Goal: Task Accomplishment & Management: Use online tool/utility

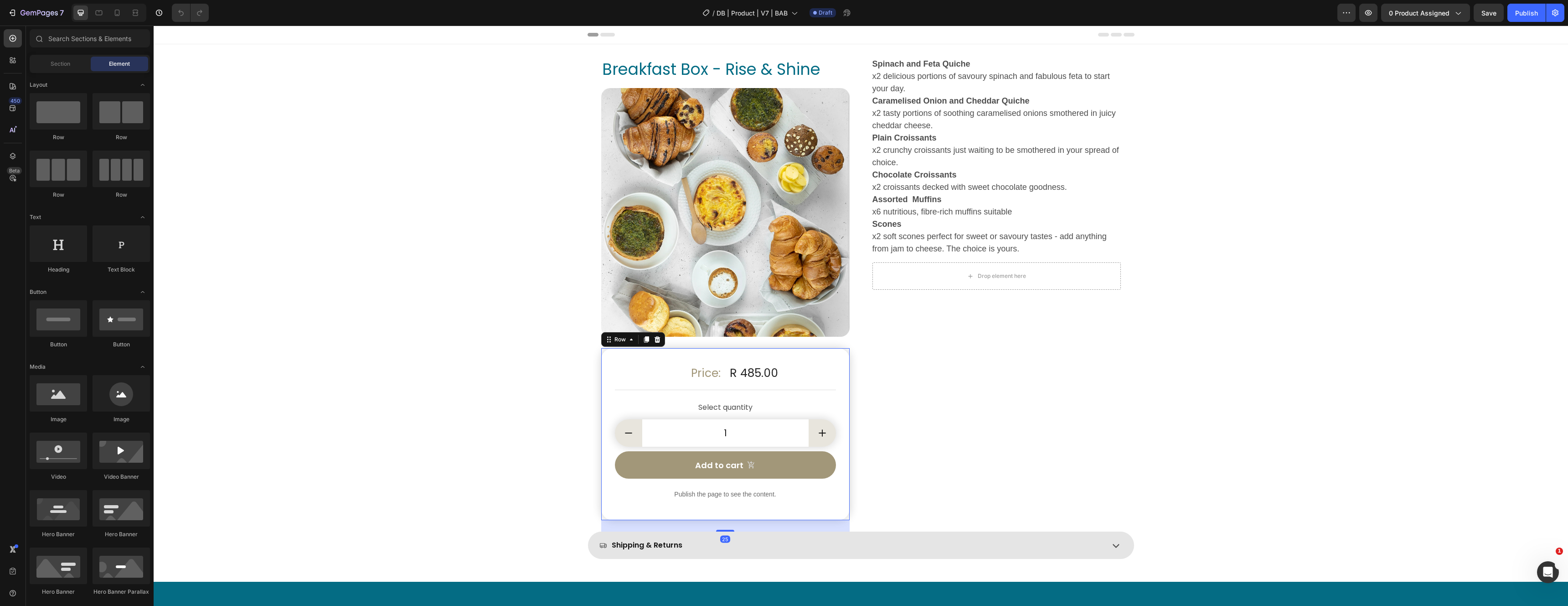
click at [617, 355] on div "Price: Text Block R 485.00 Product Price Product Price Row Title Line Setup opt…" at bounding box center [725, 434] width 249 height 173
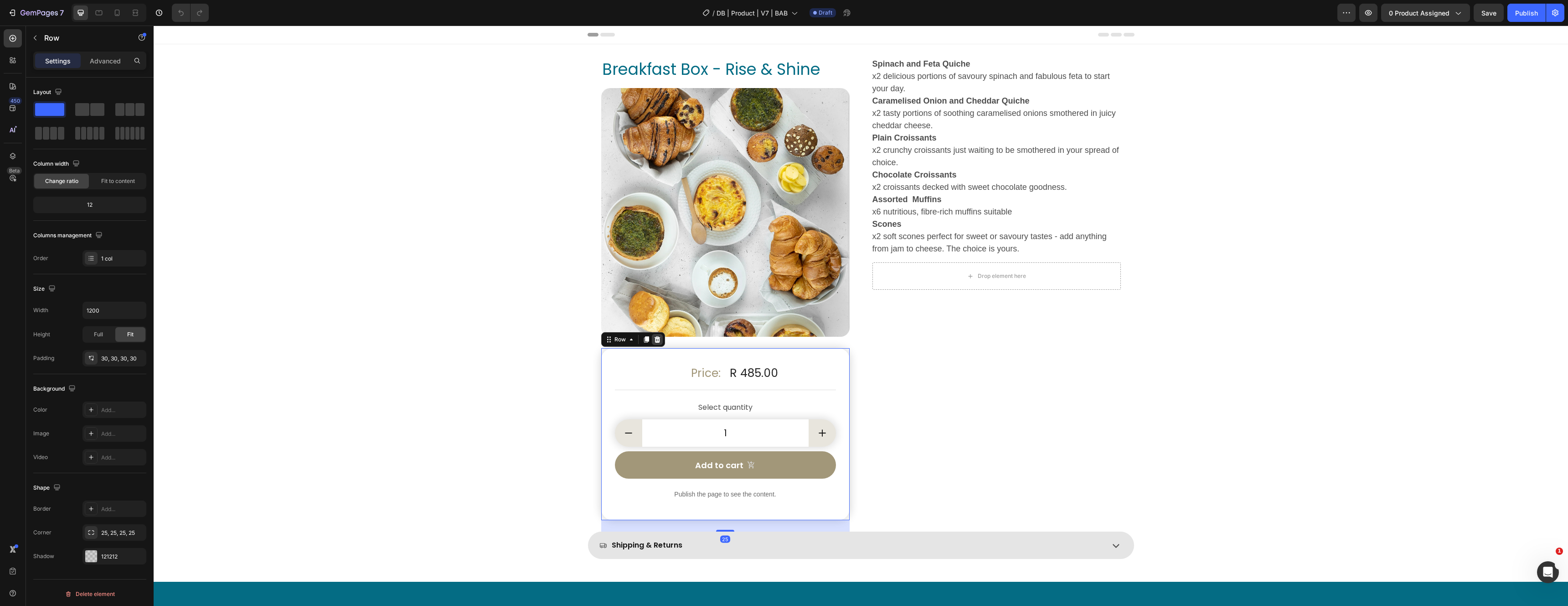
click at [657, 339] on icon at bounding box center [657, 339] width 6 height 6
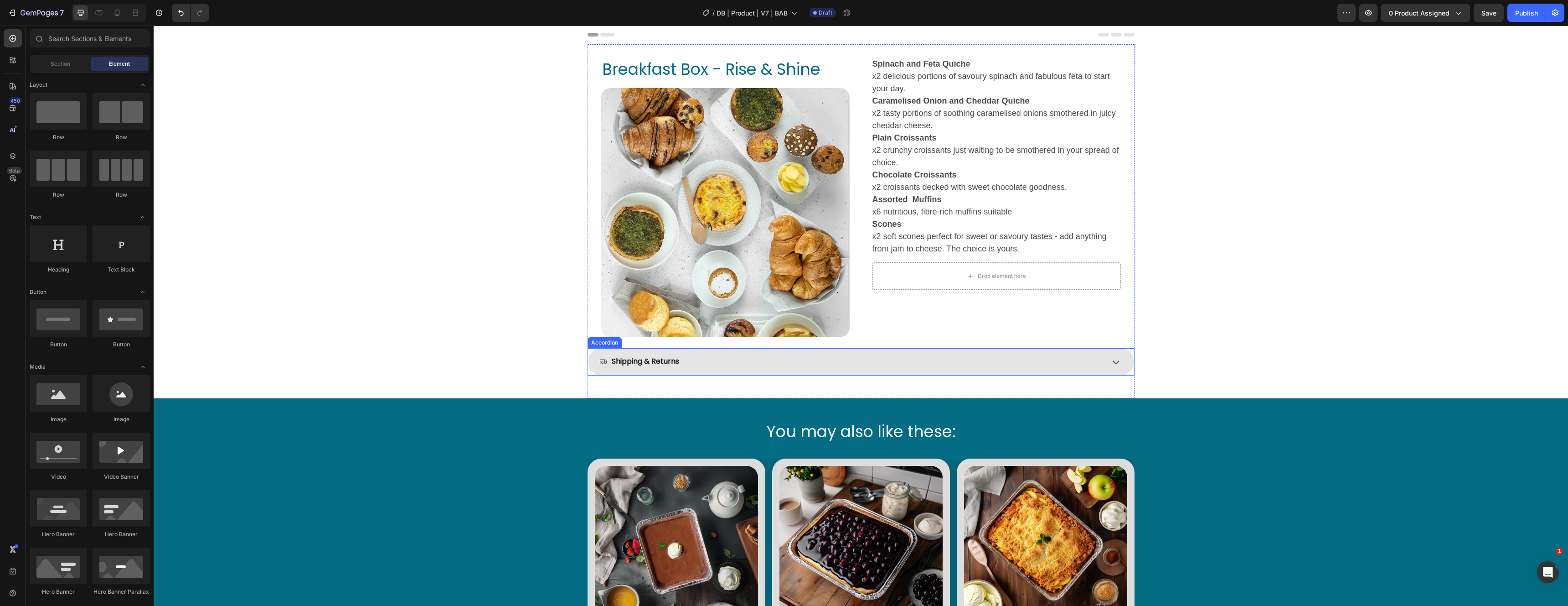
click at [610, 345] on div "Accordion" at bounding box center [605, 342] width 34 height 11
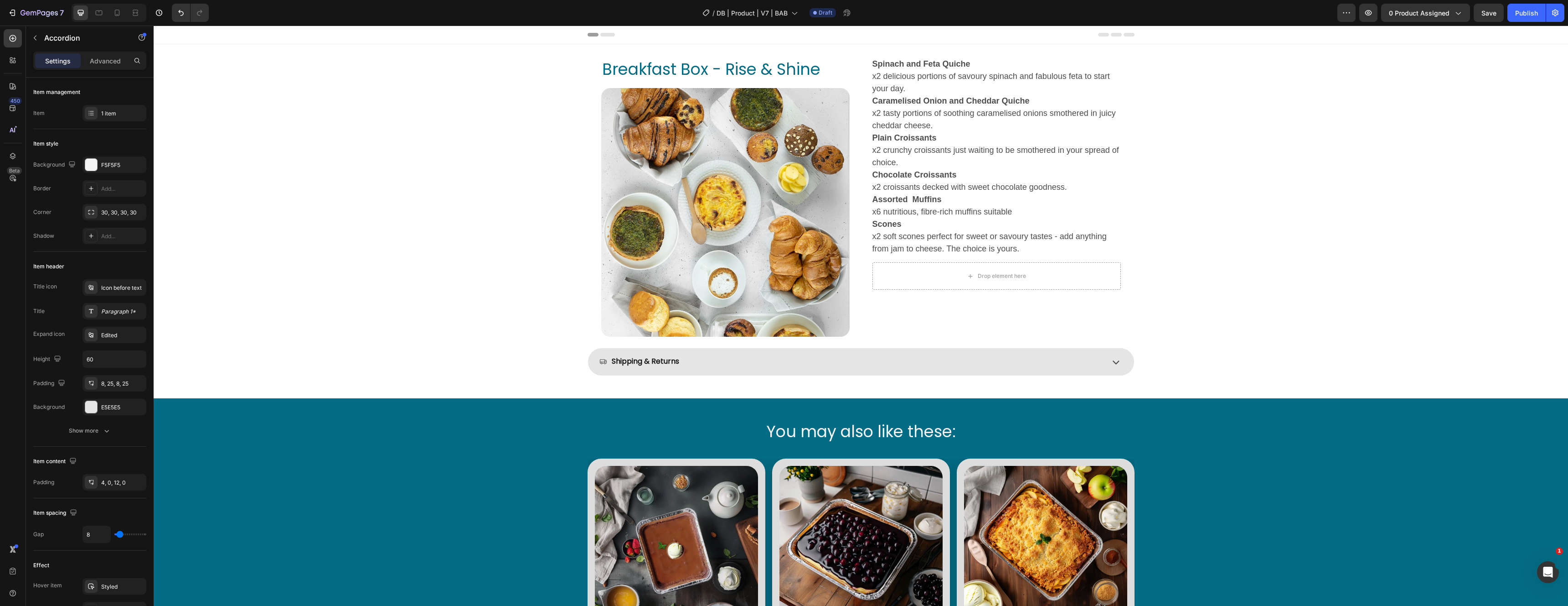
click at [541, 345] on div "Breakfast Box - Rise & Shine Product Title Product Images Spinach and Feta Quic…" at bounding box center [860, 387] width 1414 height 687
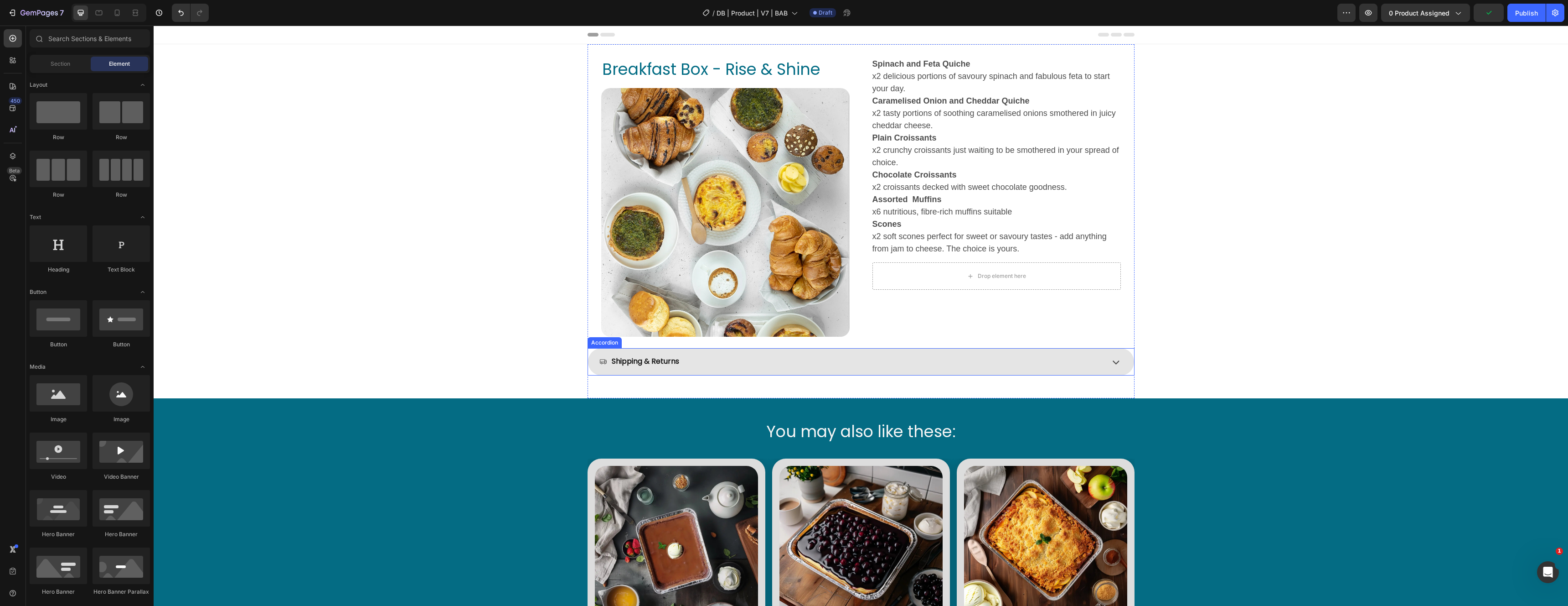
click at [606, 343] on div "Accordion" at bounding box center [604, 342] width 31 height 8
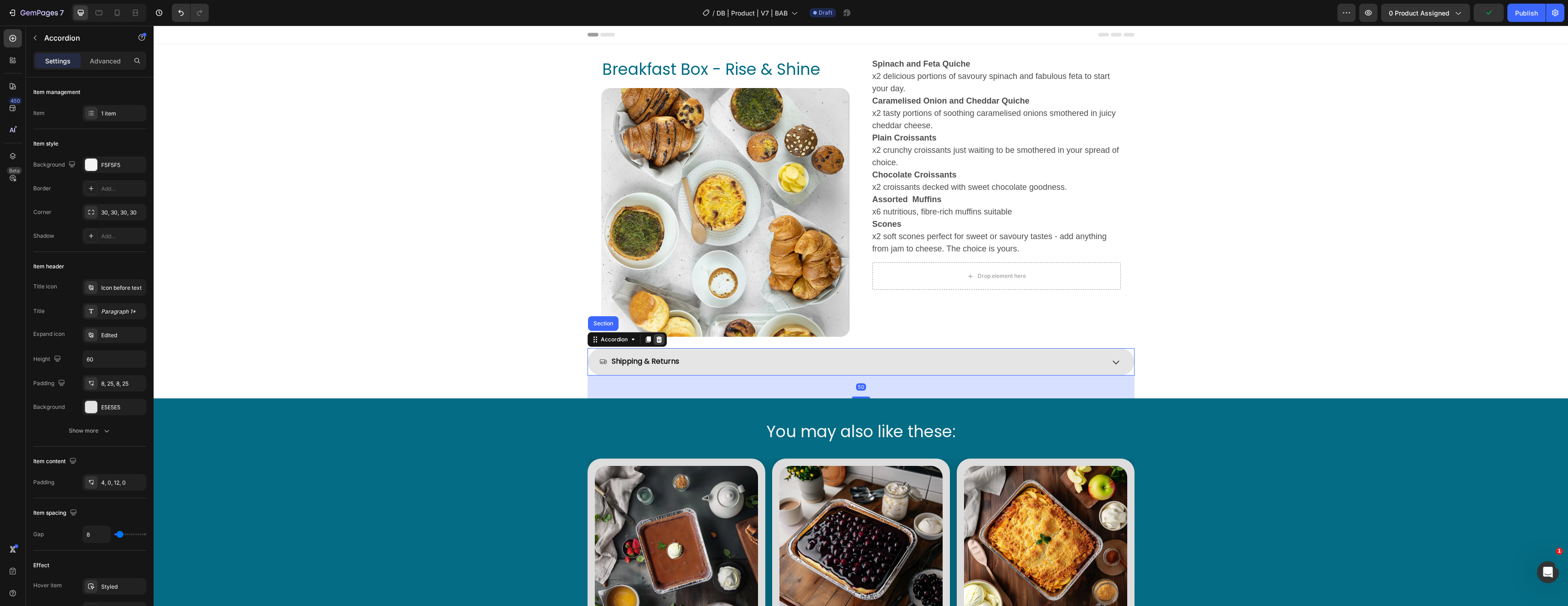
click at [657, 343] on icon at bounding box center [659, 339] width 7 height 7
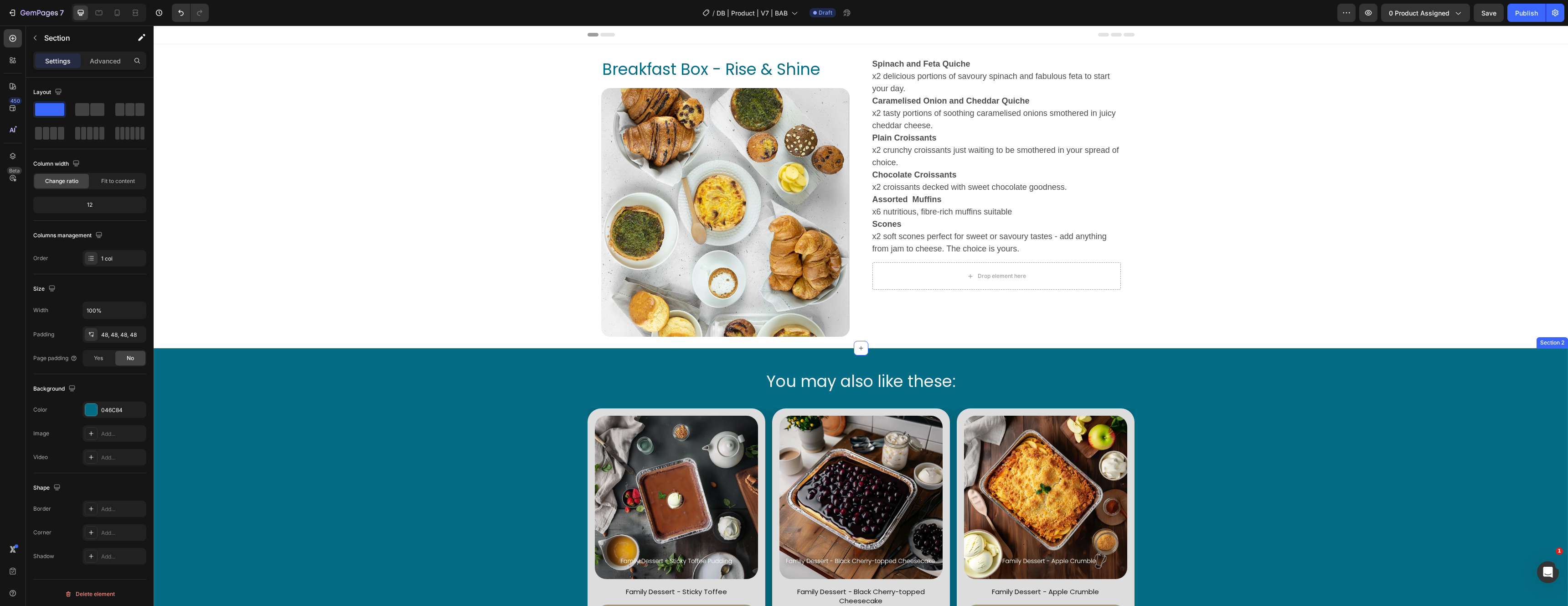
click at [201, 362] on div "You may also like these: Heading Product Images Family Dessert - Sticky Toffee …" at bounding box center [860, 514] width 1414 height 333
click at [1560, 338] on icon at bounding box center [1560, 339] width 6 height 6
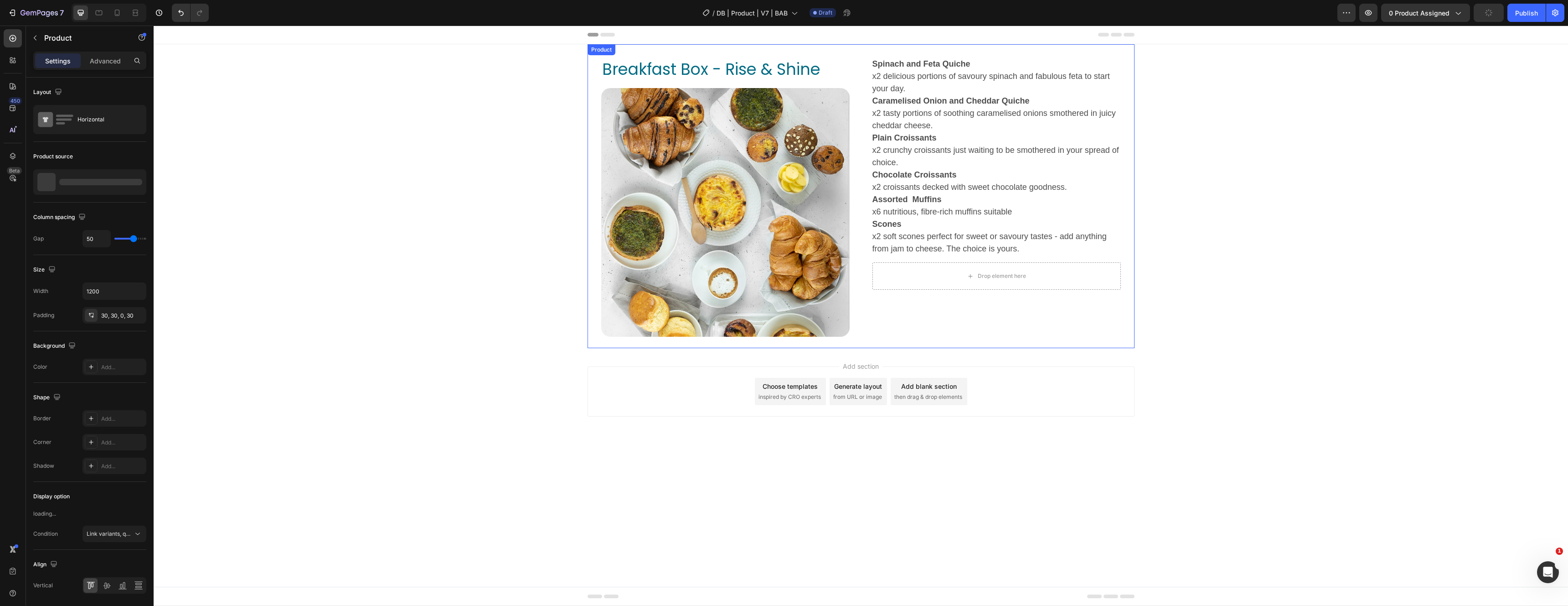
click at [602, 48] on div "Product" at bounding box center [601, 49] width 24 height 8
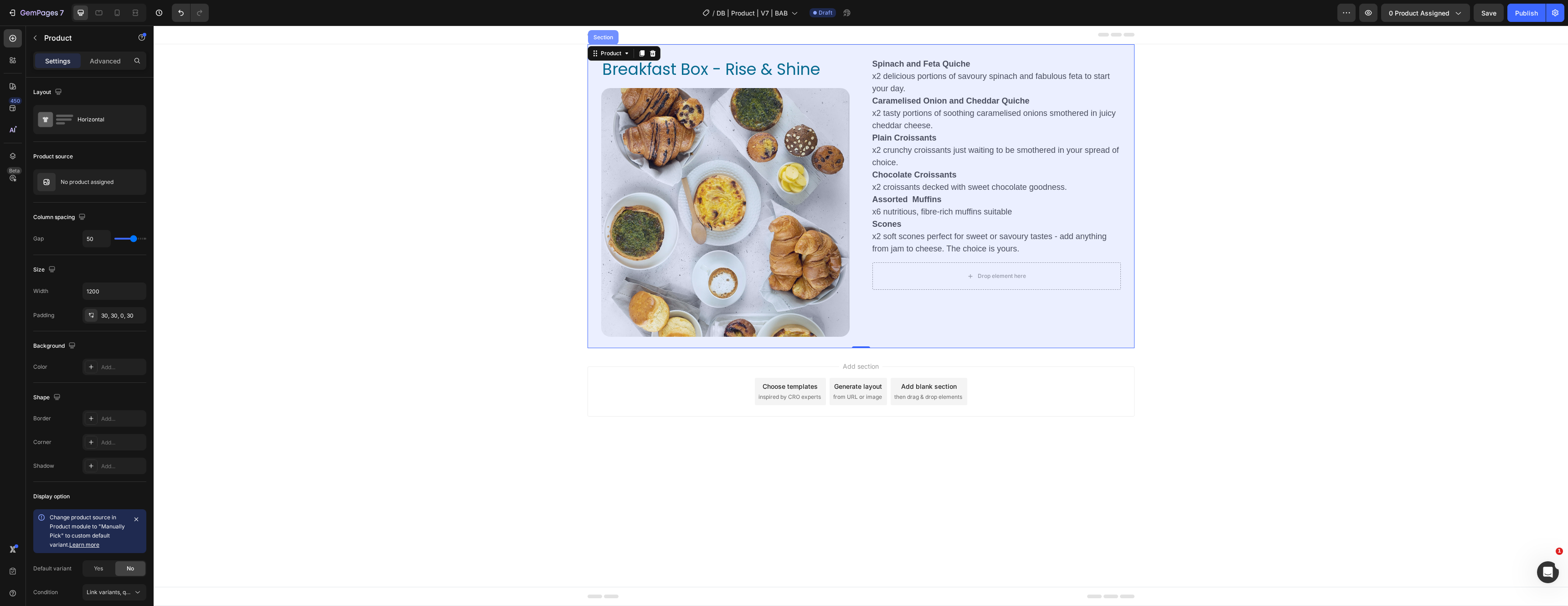
click at [600, 35] on div "Section" at bounding box center [603, 37] width 23 height 6
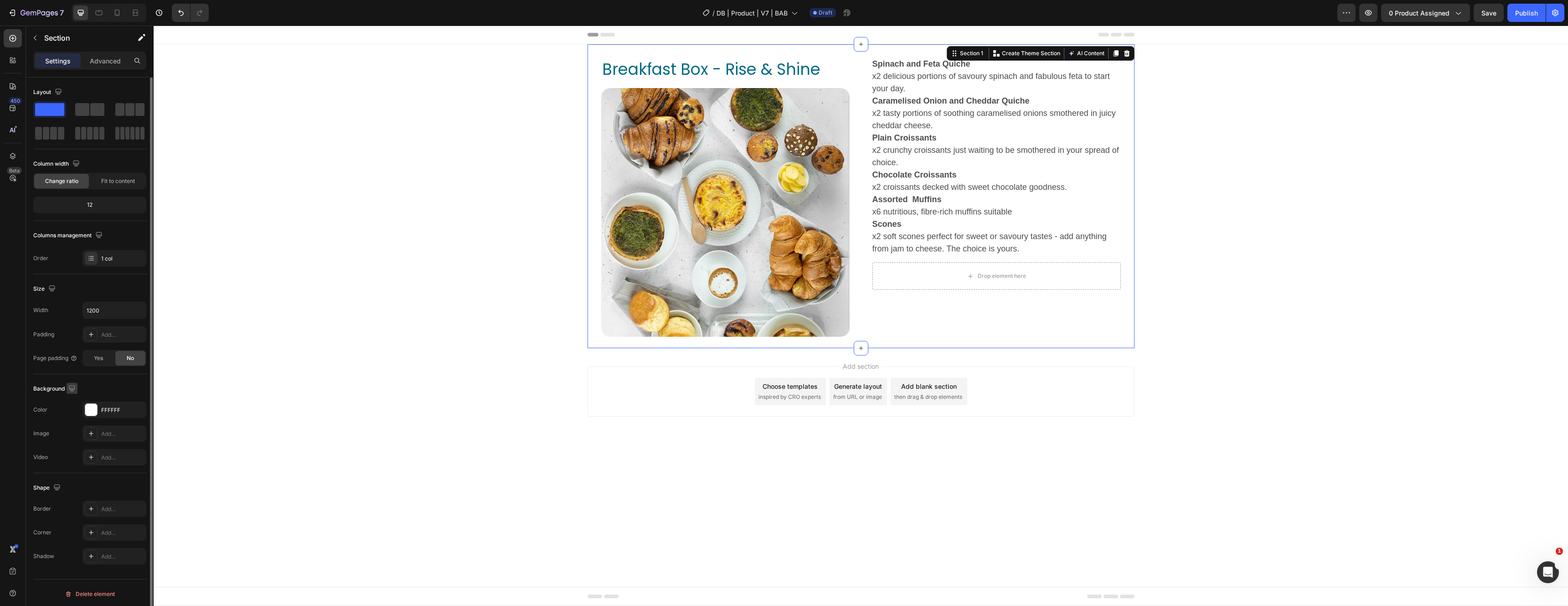
scroll to position [2, 0]
click at [596, 52] on div "Product" at bounding box center [601, 49] width 24 height 8
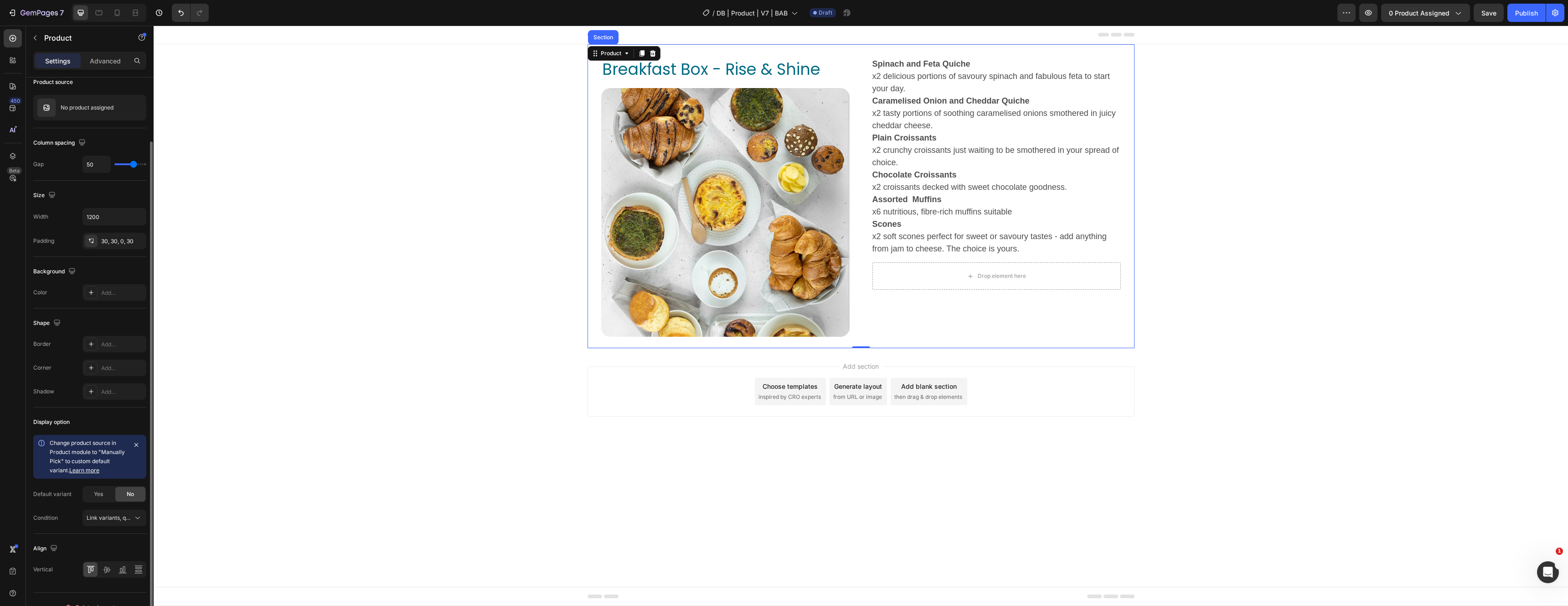
scroll to position [90, 0]
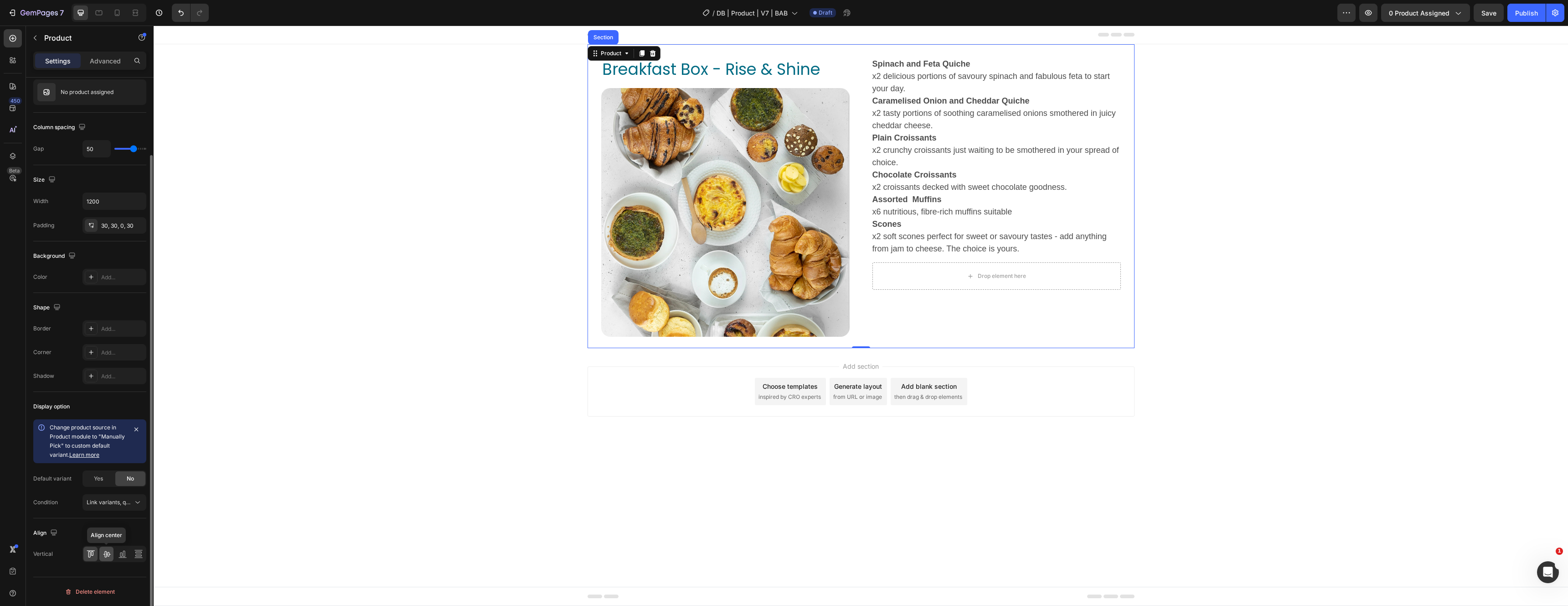
click at [108, 554] on icon at bounding box center [106, 554] width 9 height 9
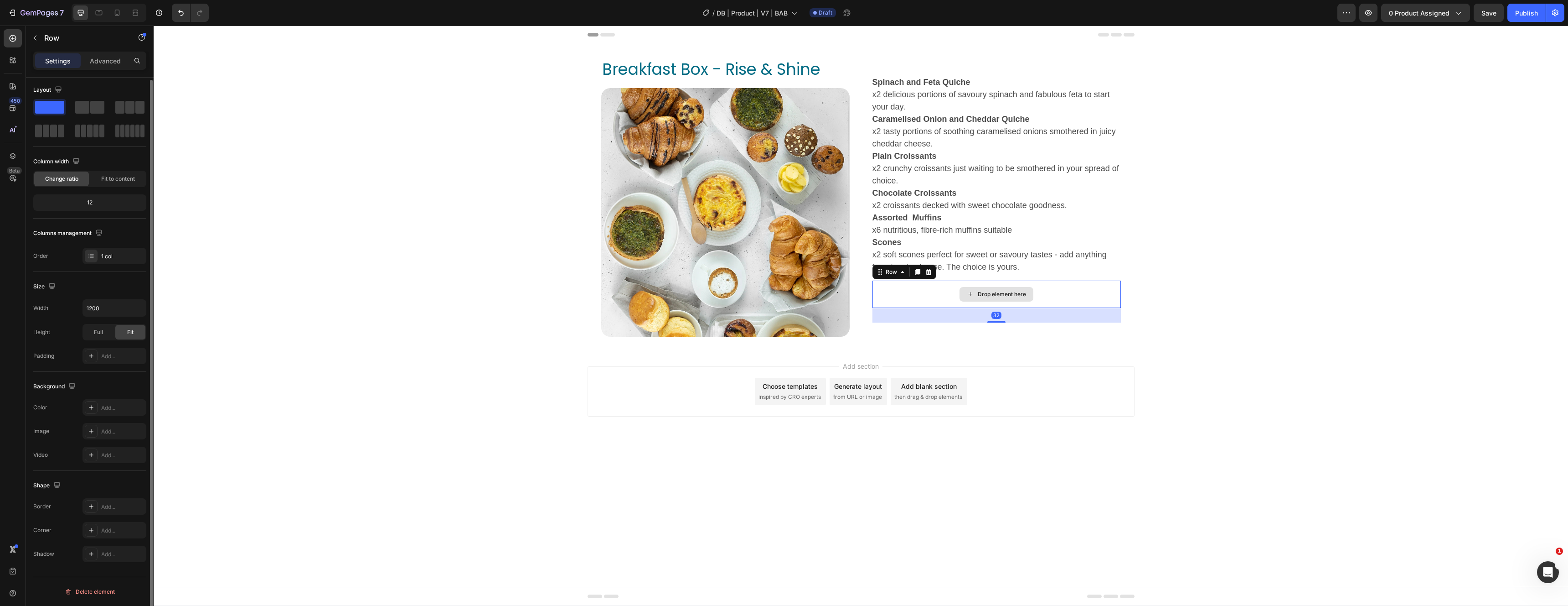
scroll to position [0, 0]
click at [896, 283] on div "Drop element here" at bounding box center [996, 294] width 249 height 27
click at [928, 272] on icon at bounding box center [928, 272] width 6 height 6
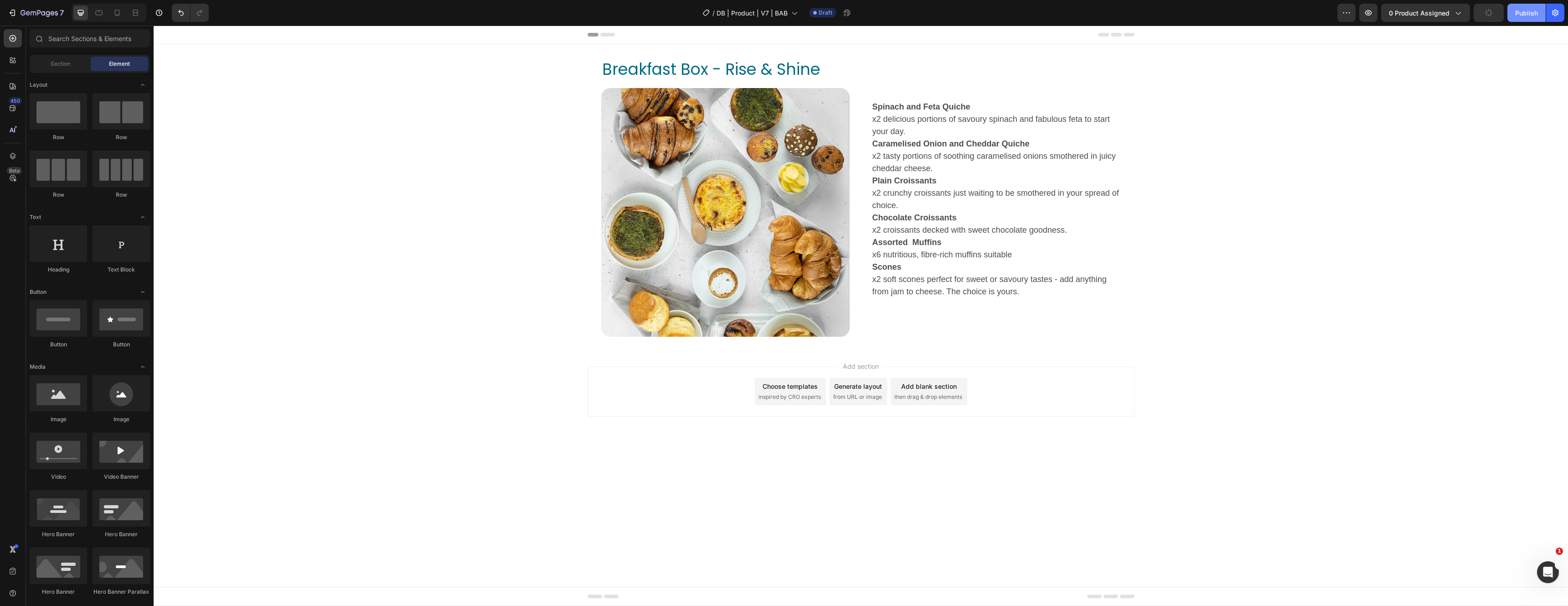
click at [1531, 9] on div "Publish" at bounding box center [1526, 12] width 23 height 9
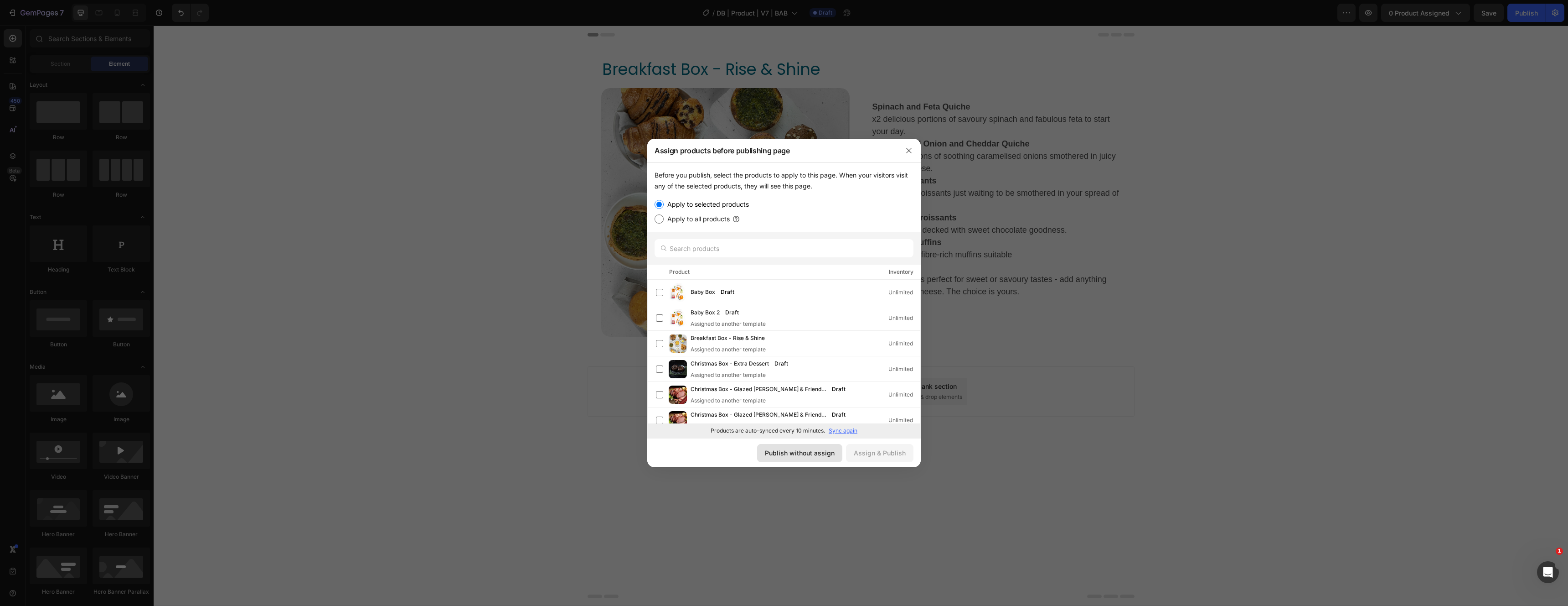
click at [784, 453] on div "Publish without assign" at bounding box center [799, 452] width 70 height 9
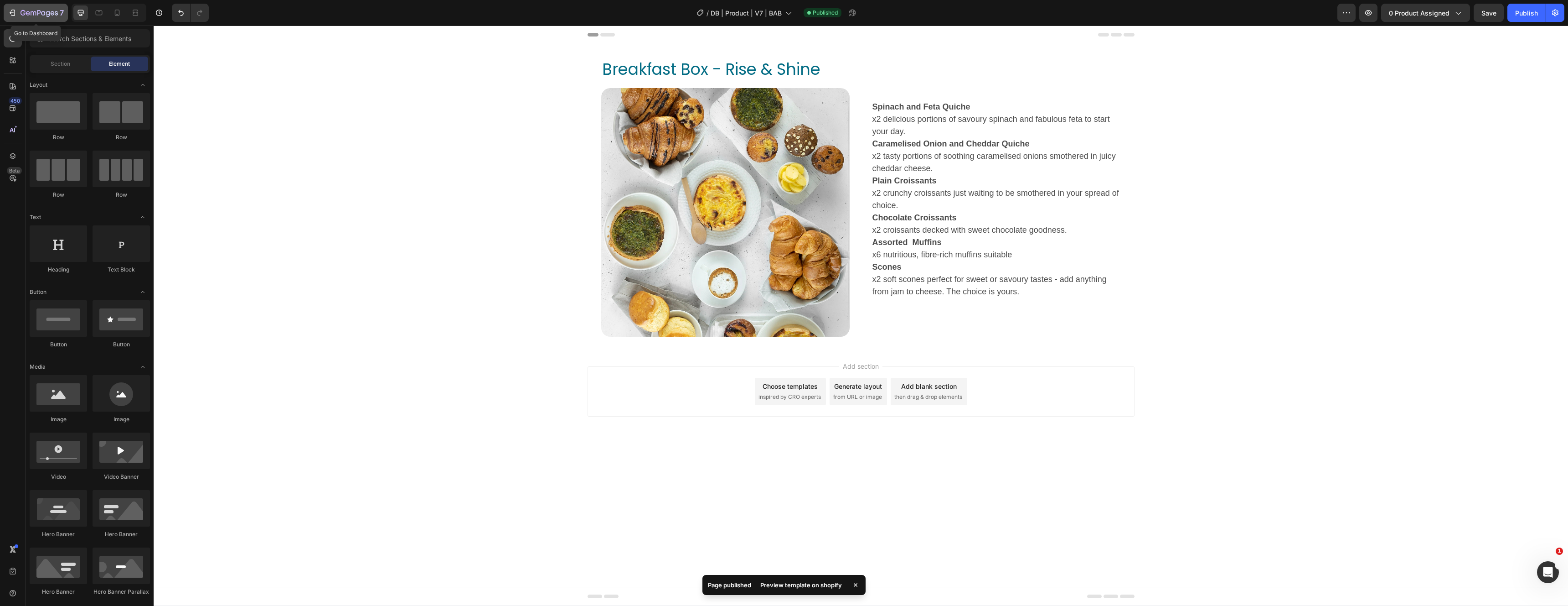
click at [50, 13] on icon "button" at bounding box center [52, 13] width 4 height 4
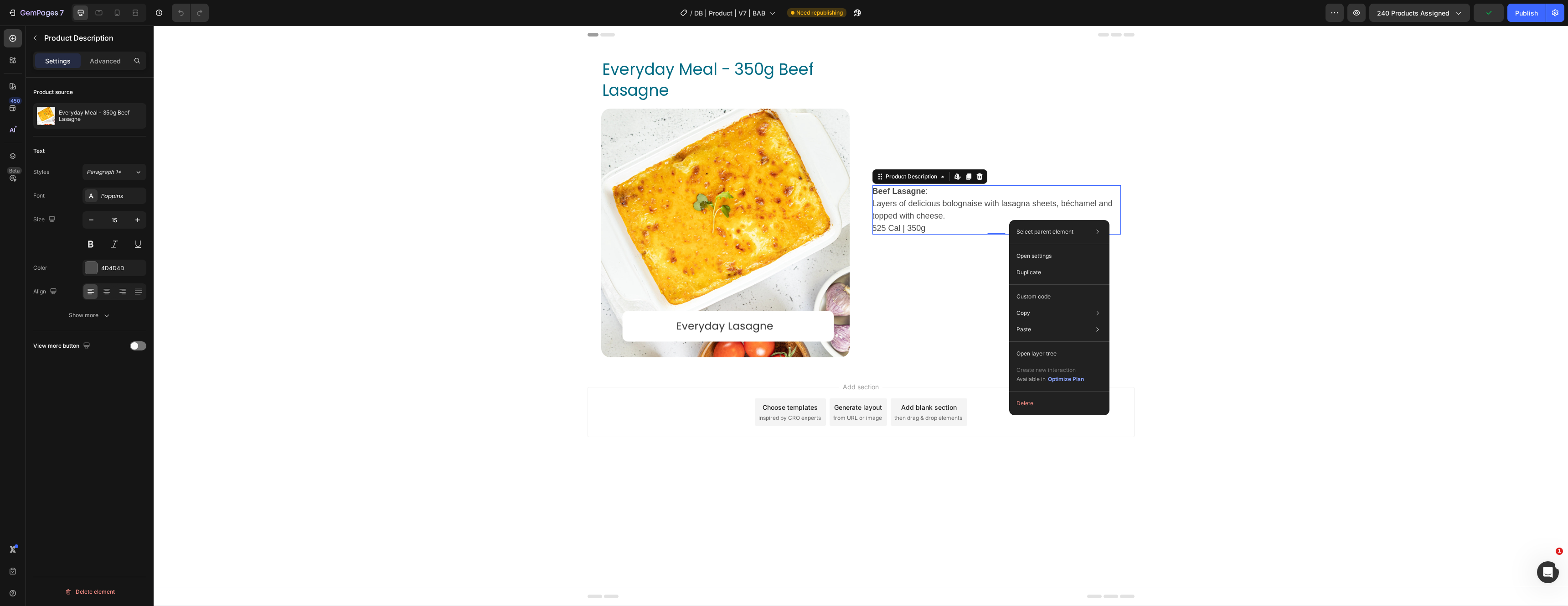
click at [970, 176] on icon at bounding box center [968, 176] width 5 height 6
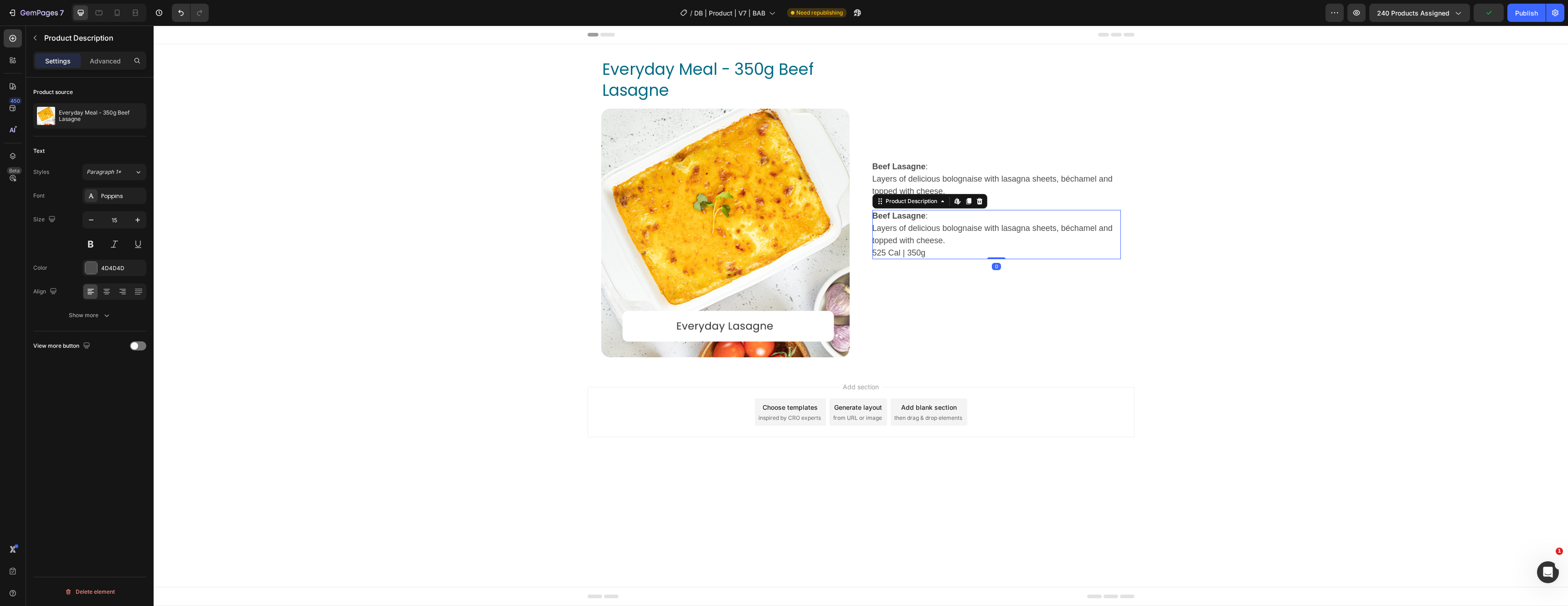
click at [937, 237] on span "Layers of delicious bolognaise with lasagna sheets, béchamel and topped with ch…" at bounding box center [992, 234] width 240 height 22
click at [978, 203] on icon at bounding box center [980, 201] width 7 height 7
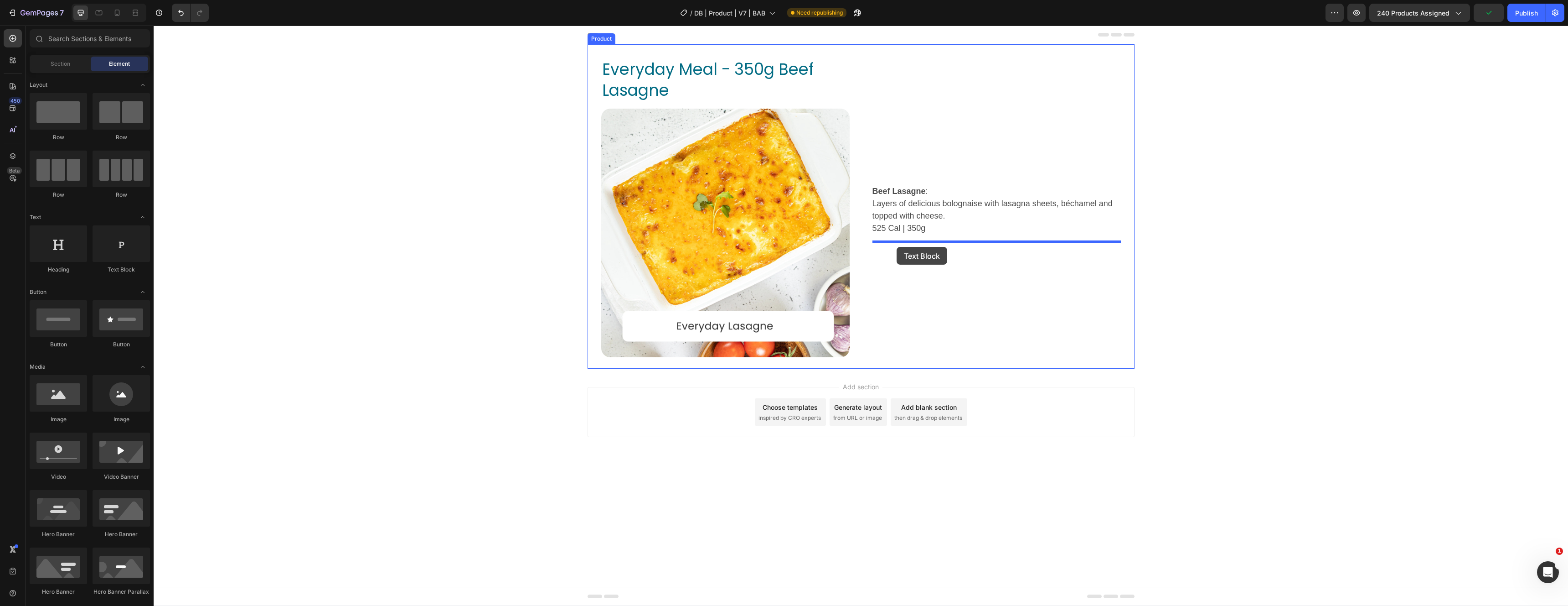
drag, startPoint x: 279, startPoint y: 276, endPoint x: 891, endPoint y: 251, distance: 612.5
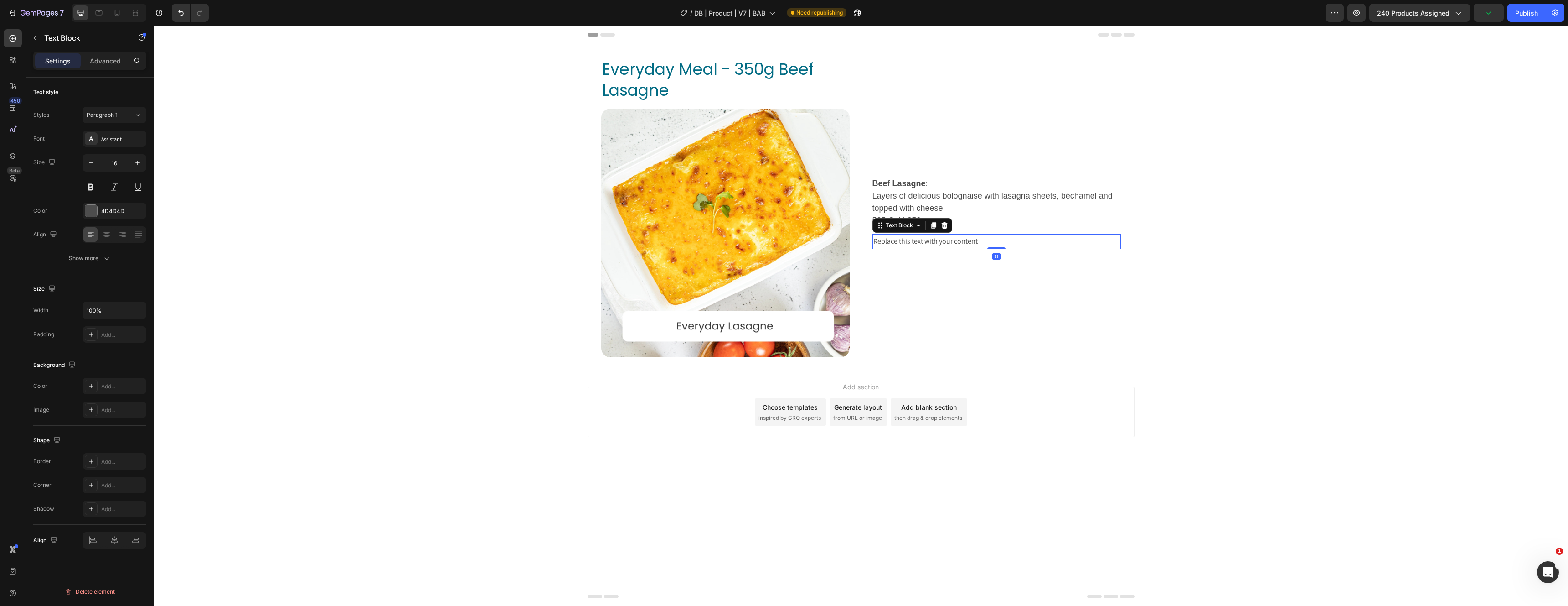
click at [909, 242] on div "Replace this text with your content" at bounding box center [996, 242] width 249 height 15
click at [909, 242] on p "Replace this text with your content" at bounding box center [996, 242] width 246 height 13
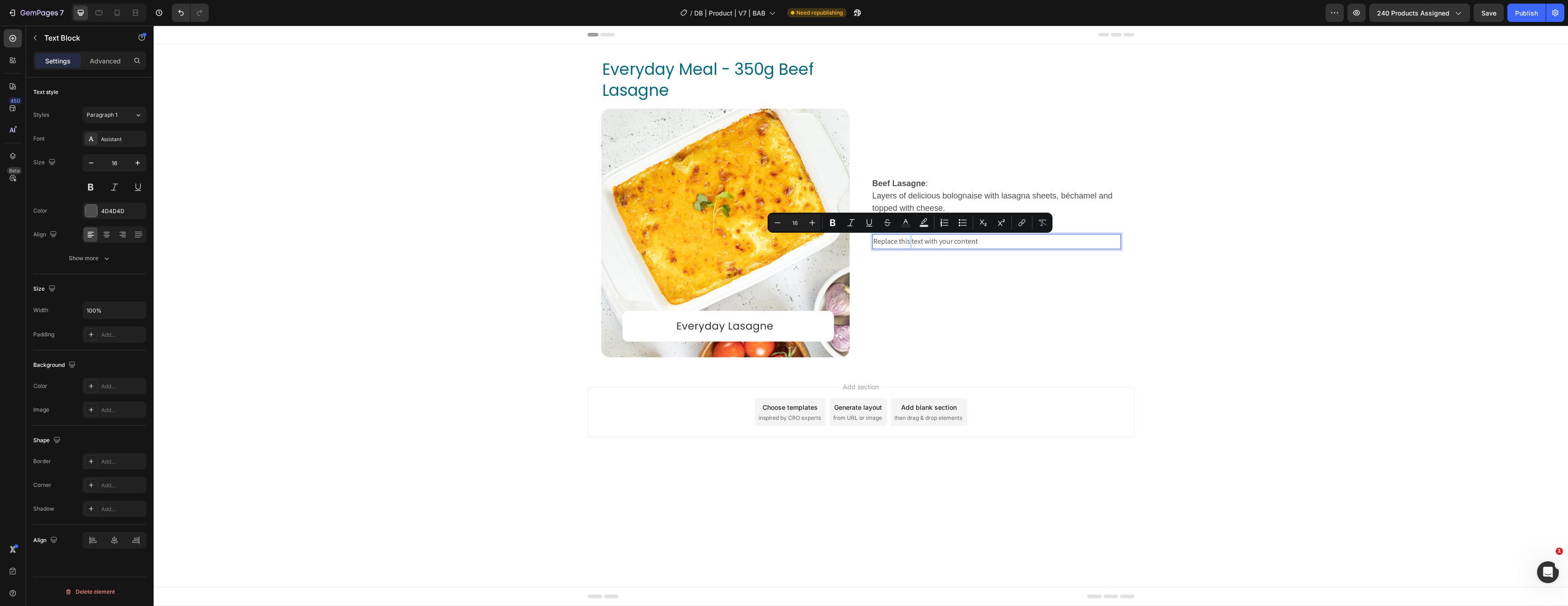
click at [909, 242] on p "Replace this text with your content" at bounding box center [996, 242] width 246 height 13
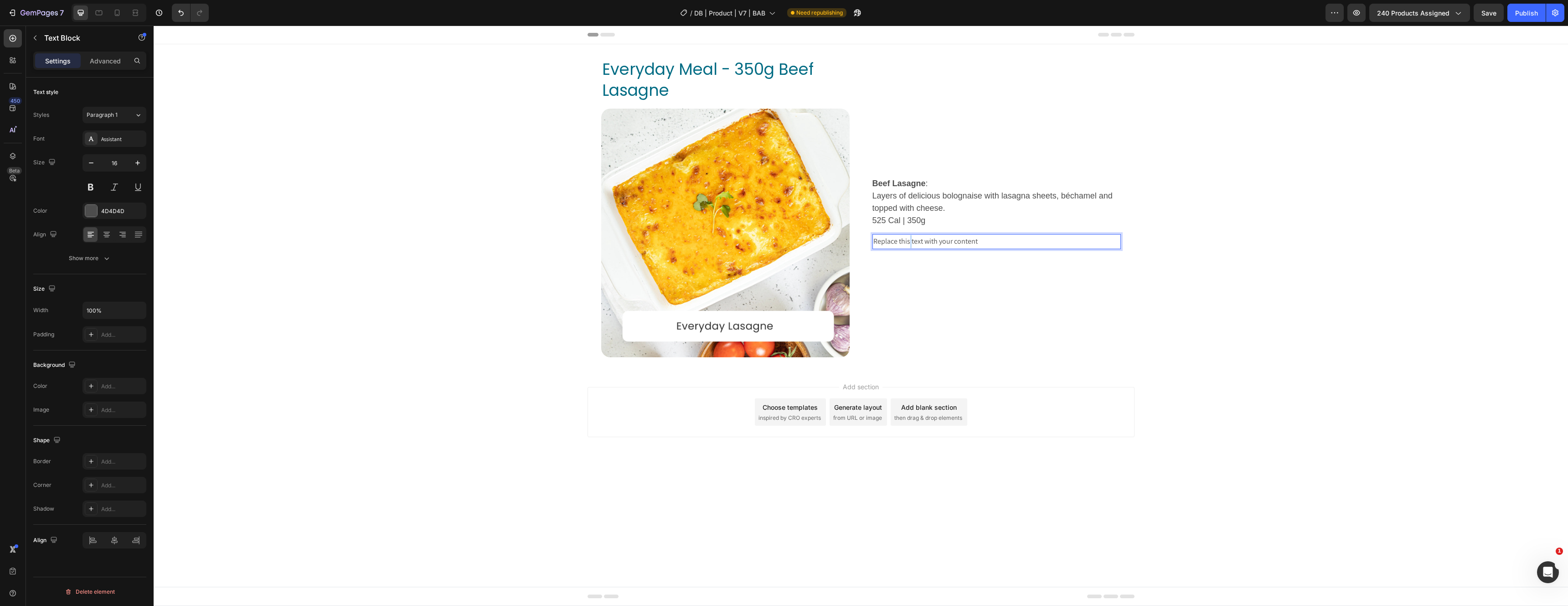
click at [909, 242] on p "Replace this text with your content" at bounding box center [996, 242] width 246 height 13
drag, startPoint x: 999, startPoint y: 241, endPoint x: 1000, endPoint y: 253, distance: 12.0
click at [999, 240] on p "This meal is only available as part of a Buil-a-Box order." at bounding box center [996, 242] width 246 height 13
click at [1059, 240] on p "This meal is only available as part of a Build-a-Box order." at bounding box center [996, 242] width 246 height 13
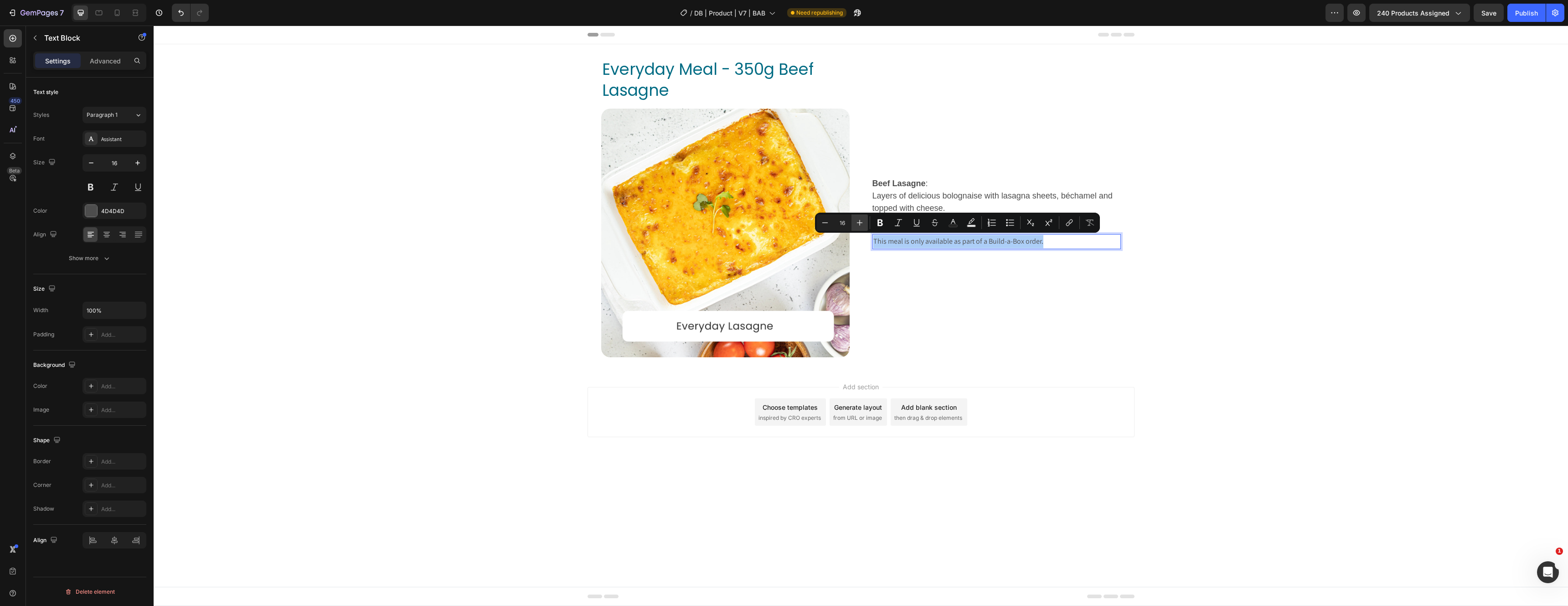
click at [858, 225] on icon "Editor contextual toolbar" at bounding box center [859, 222] width 9 height 9
type input "18"
click at [953, 224] on icon "Editor contextual toolbar" at bounding box center [952, 222] width 9 height 9
type input "4D4D4D"
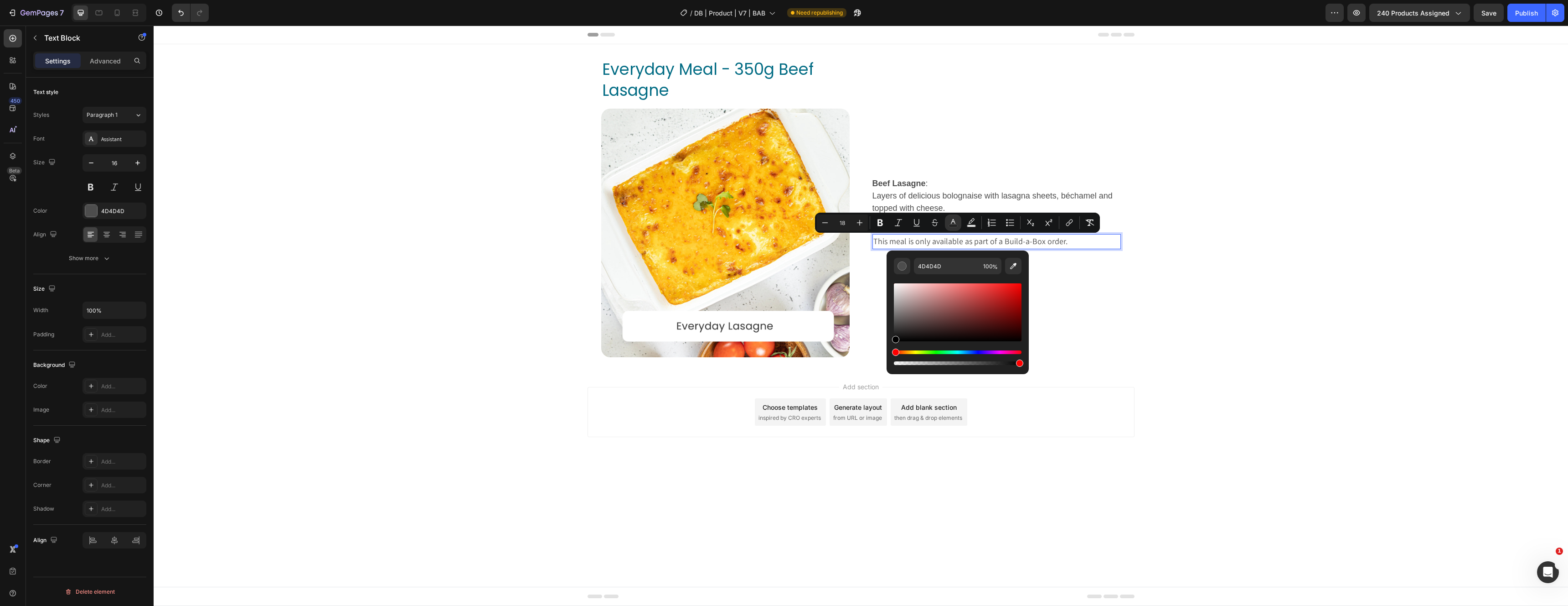
click at [894, 348] on div "Editor contextual toolbar" at bounding box center [957, 324] width 128 height 86
type input "000000"
click at [880, 224] on icon "Editor contextual toolbar" at bounding box center [880, 222] width 9 height 9
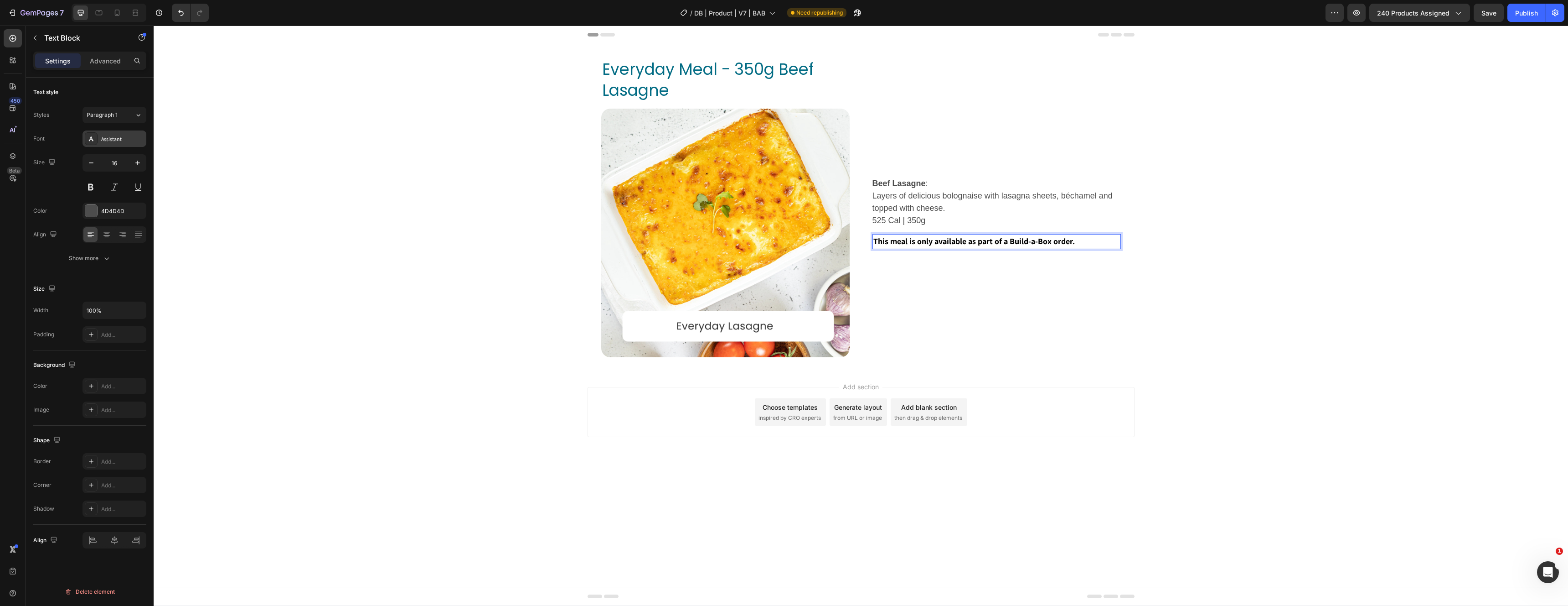
click at [126, 142] on div "Assistant" at bounding box center [123, 139] width 43 height 8
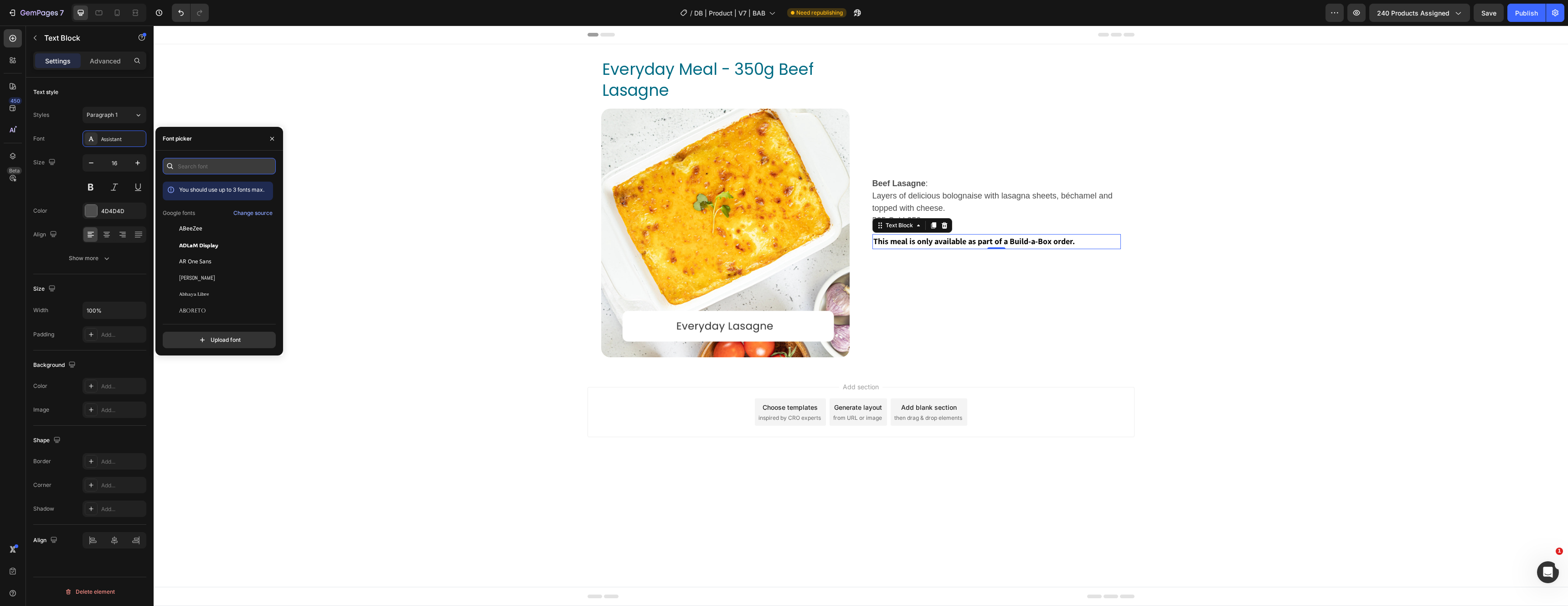
click at [194, 170] on input "text" at bounding box center [219, 166] width 113 height 17
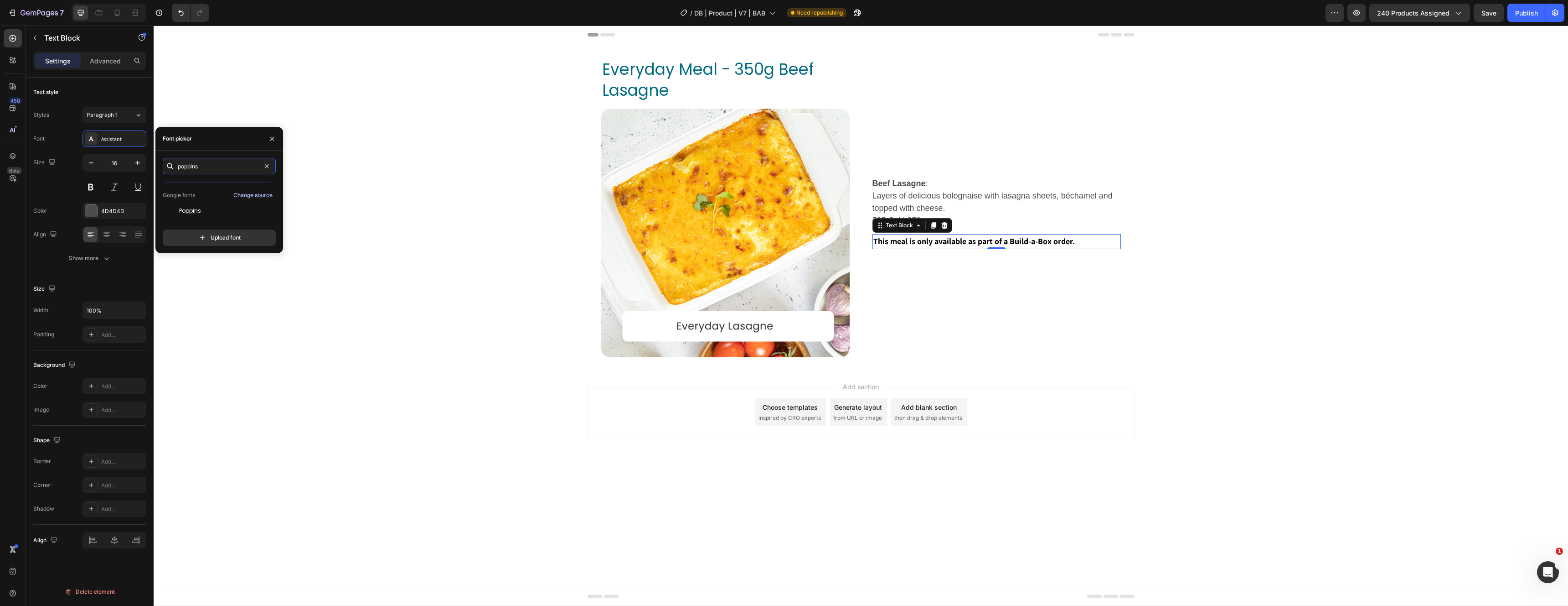
scroll to position [22, 0]
type input "poppins"
click at [185, 208] on span "Poppins" at bounding box center [190, 206] width 22 height 8
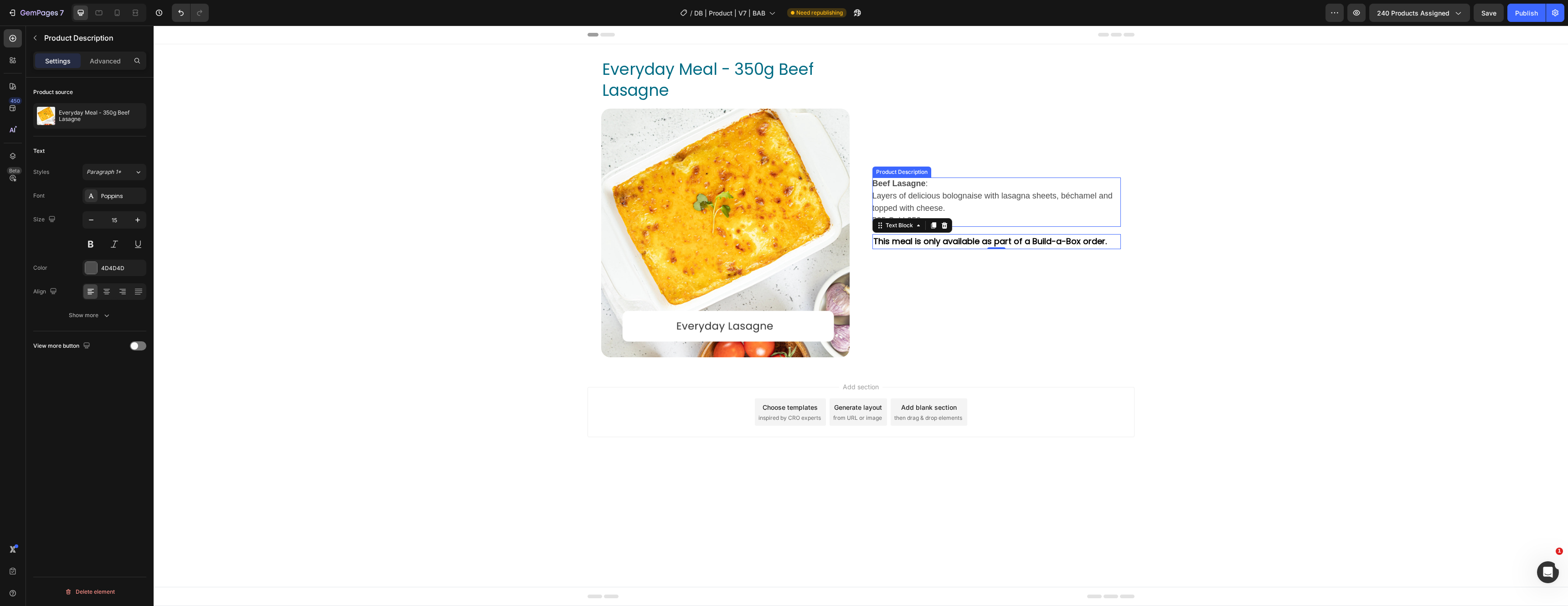
click at [937, 186] on div "Beef Lasagne : Layers of delicious bolognaise with lasagna sheets, béchamel and…" at bounding box center [996, 202] width 249 height 50
click at [38, 37] on icon "button" at bounding box center [35, 38] width 7 height 7
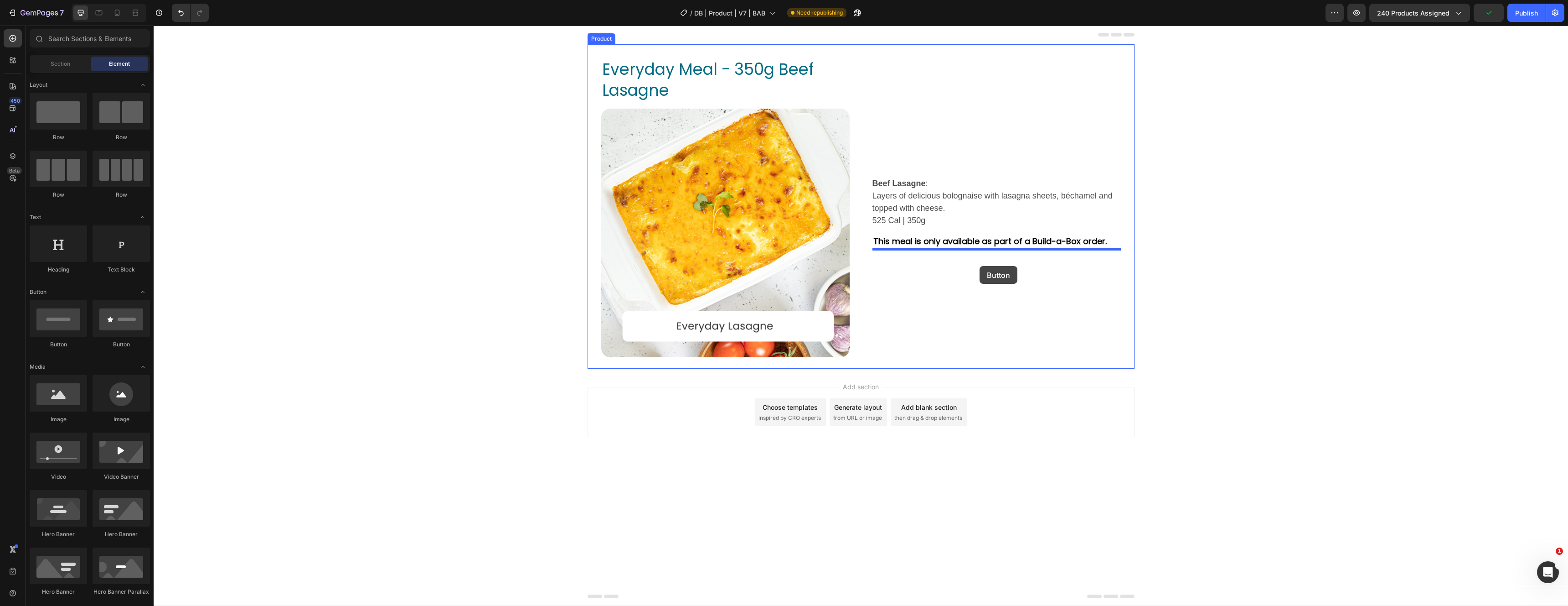
drag, startPoint x: 210, startPoint y: 346, endPoint x: 979, endPoint y: 265, distance: 773.3
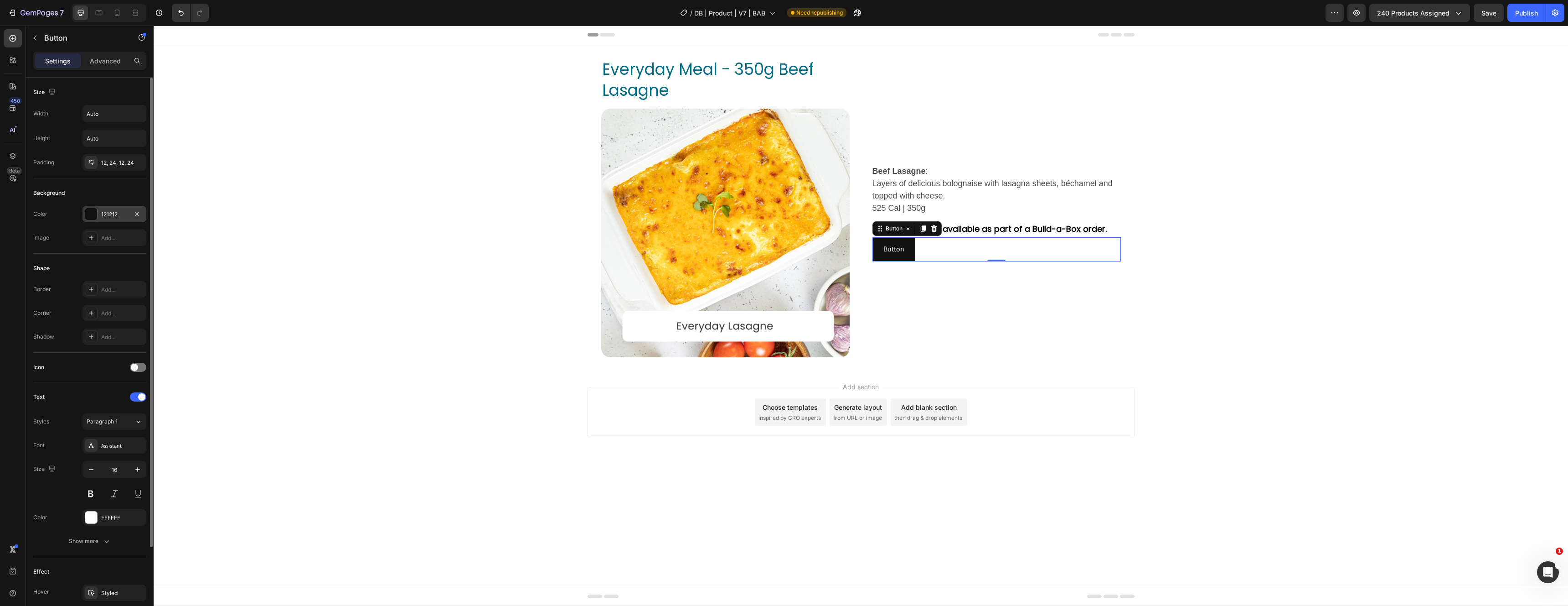
click at [92, 215] on div at bounding box center [91, 214] width 11 height 12
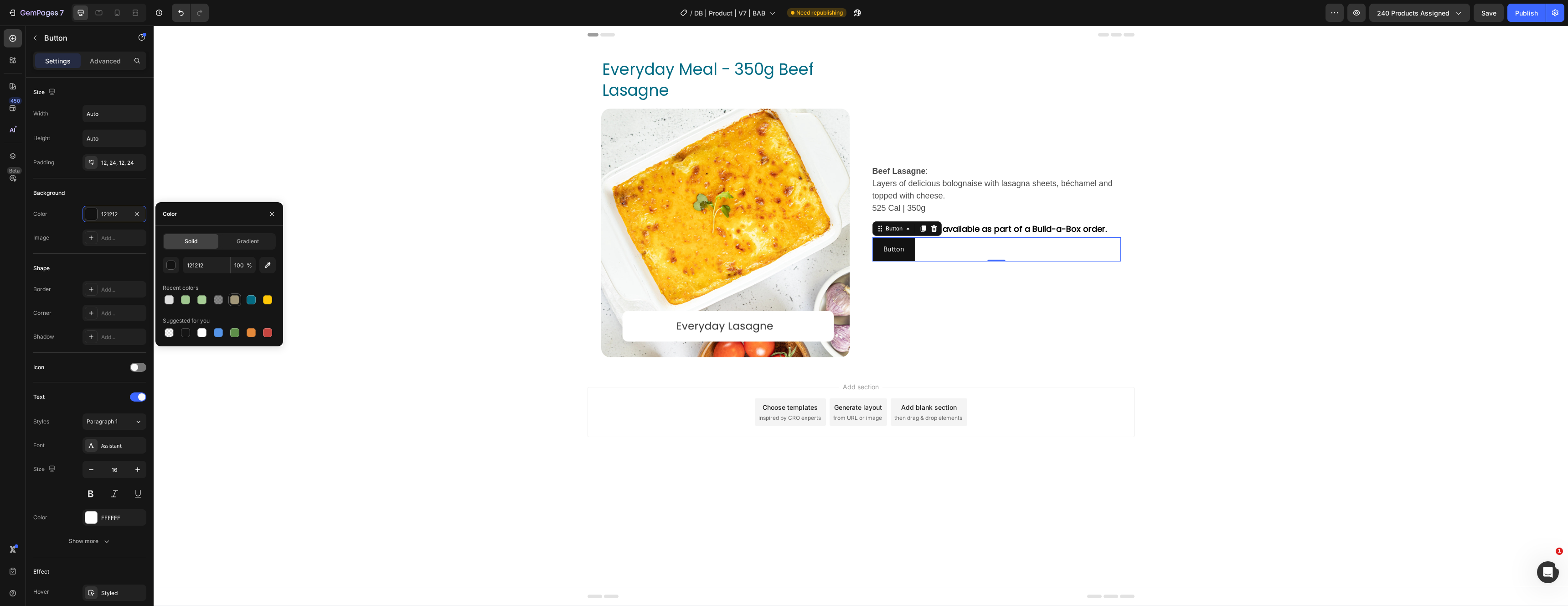
click at [236, 298] on div at bounding box center [234, 300] width 9 height 9
type input "A29779"
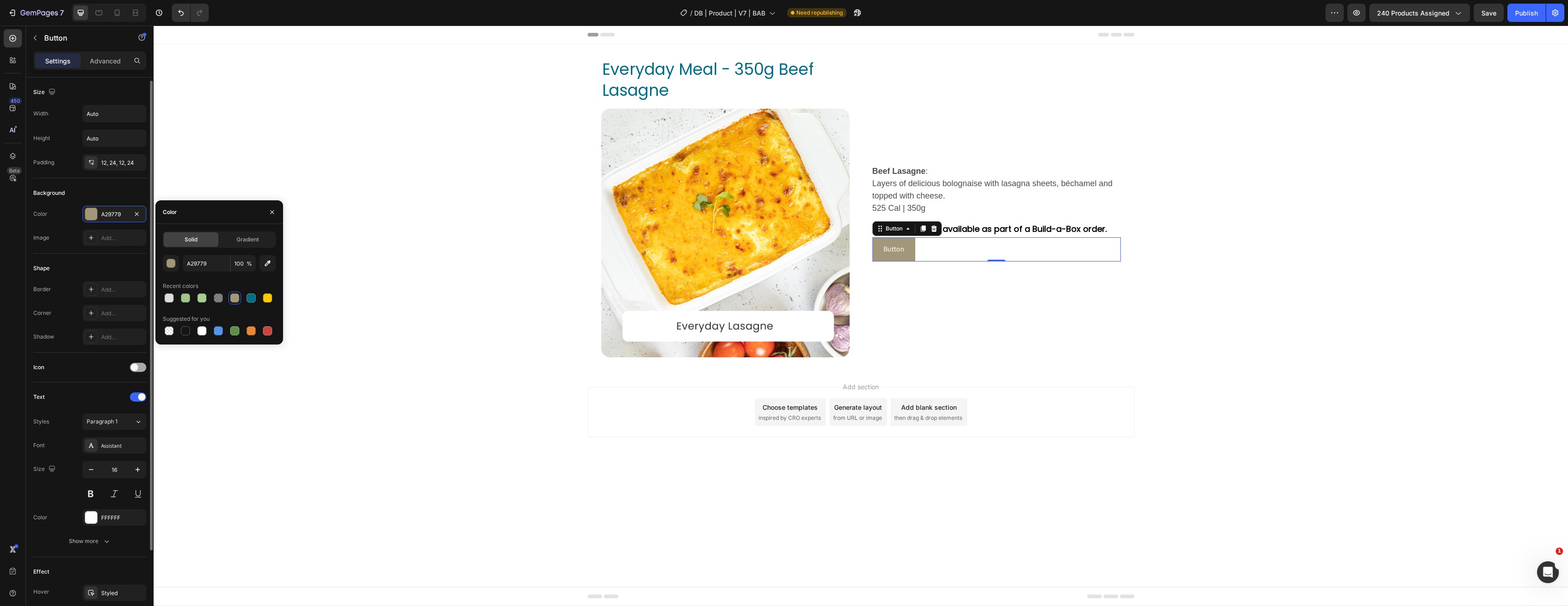
scroll to position [3, 0]
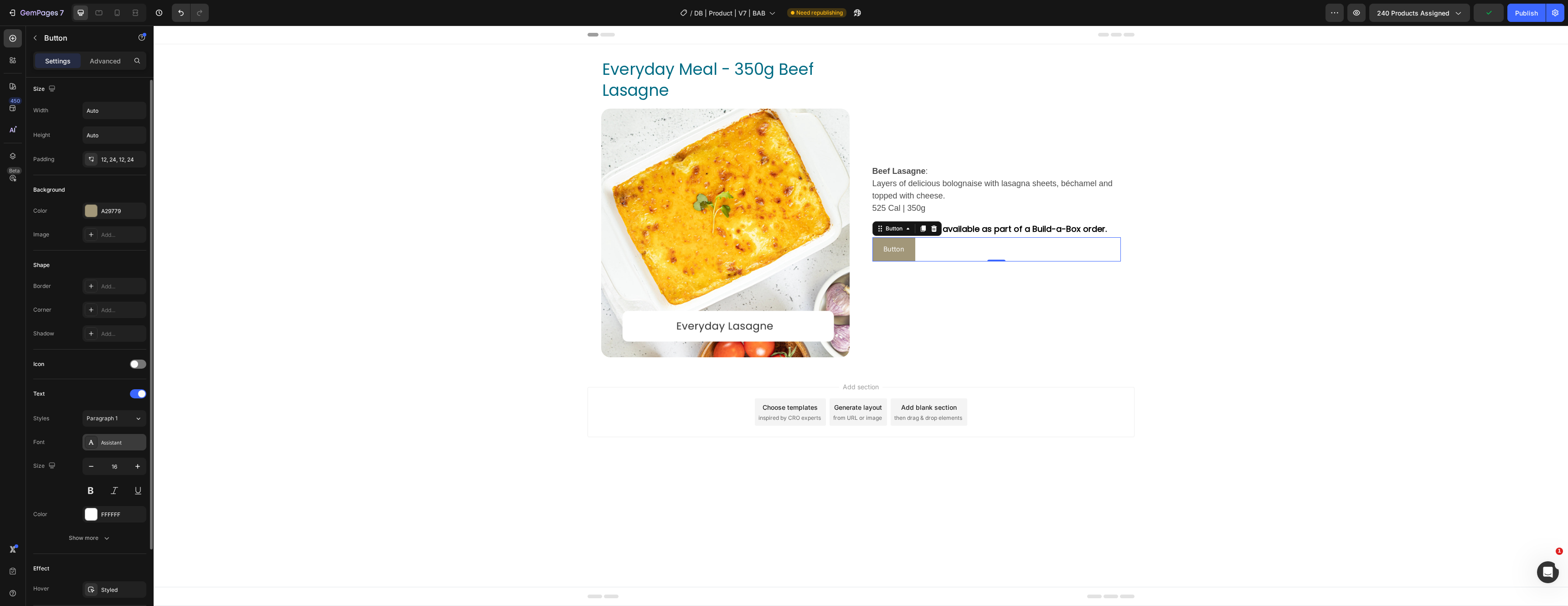
click at [128, 436] on div "Assistant" at bounding box center [114, 441] width 64 height 17
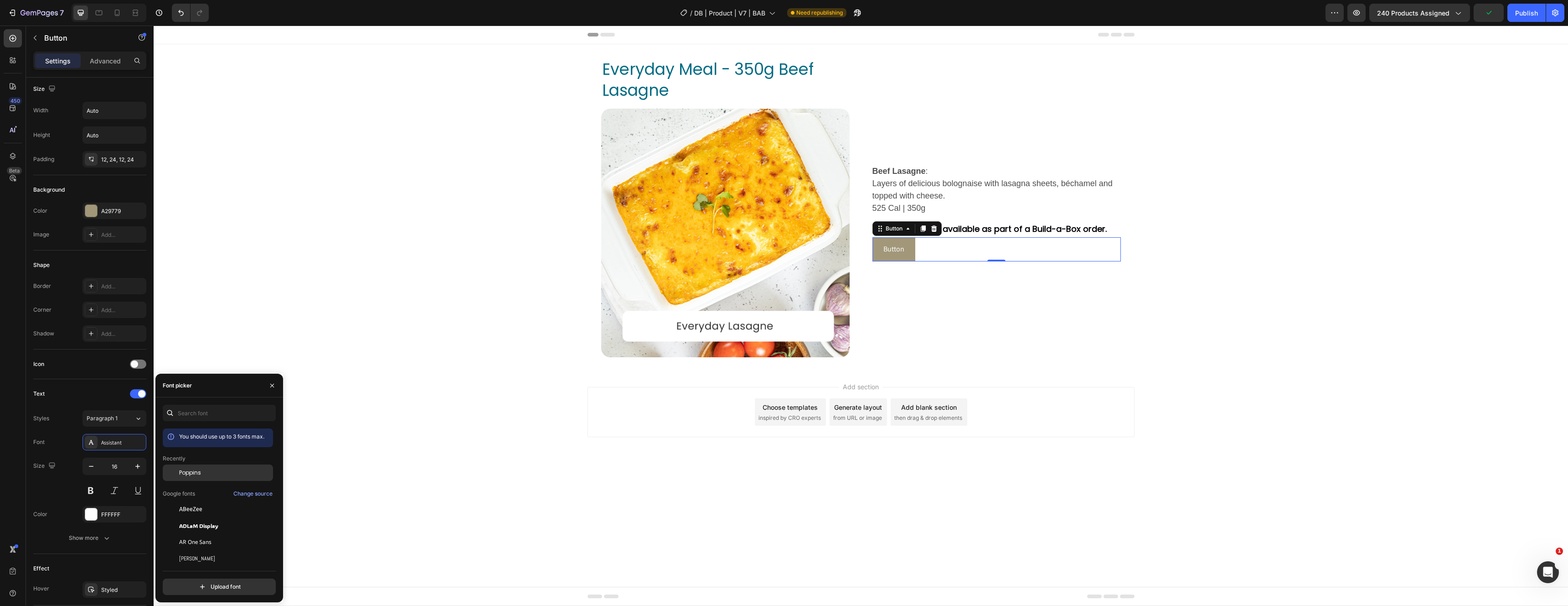
click at [194, 475] on span "Poppins" at bounding box center [190, 472] width 22 height 8
click at [137, 110] on icon "button" at bounding box center [137, 110] width 9 height 9
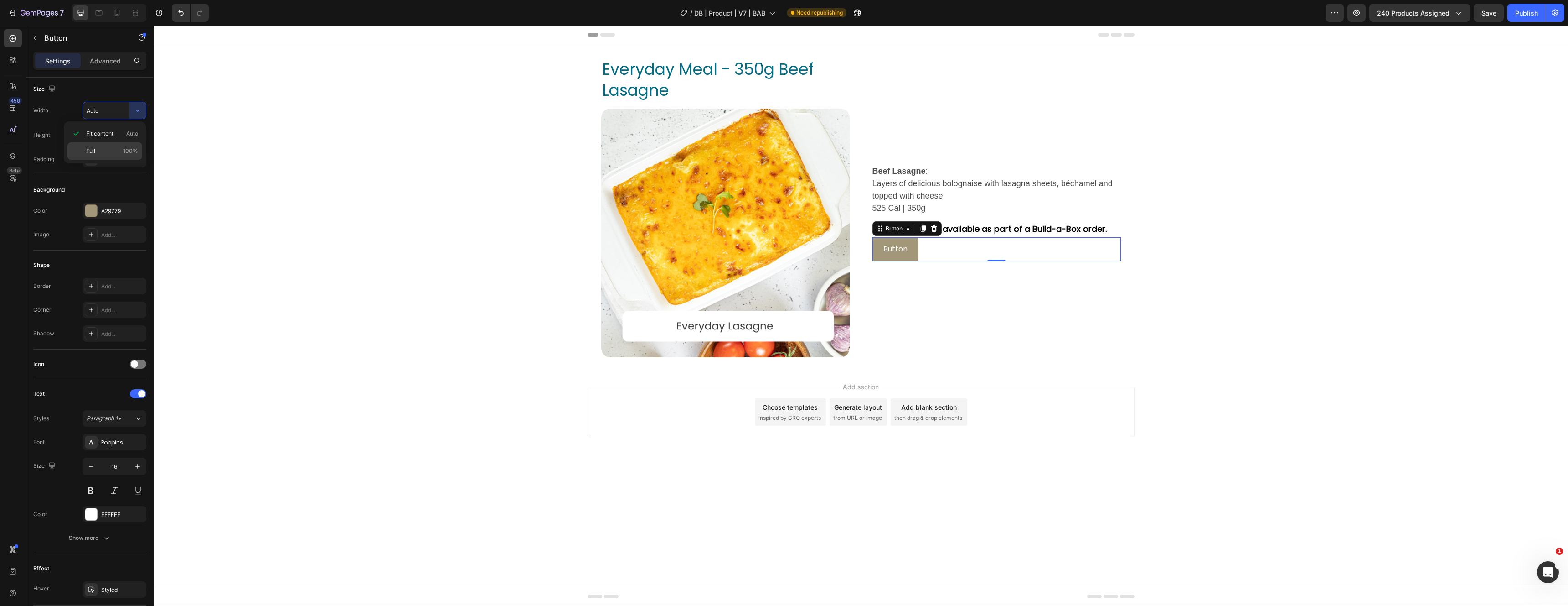
click at [112, 143] on div "Full 100%" at bounding box center [105, 151] width 75 height 17
type input "100%"
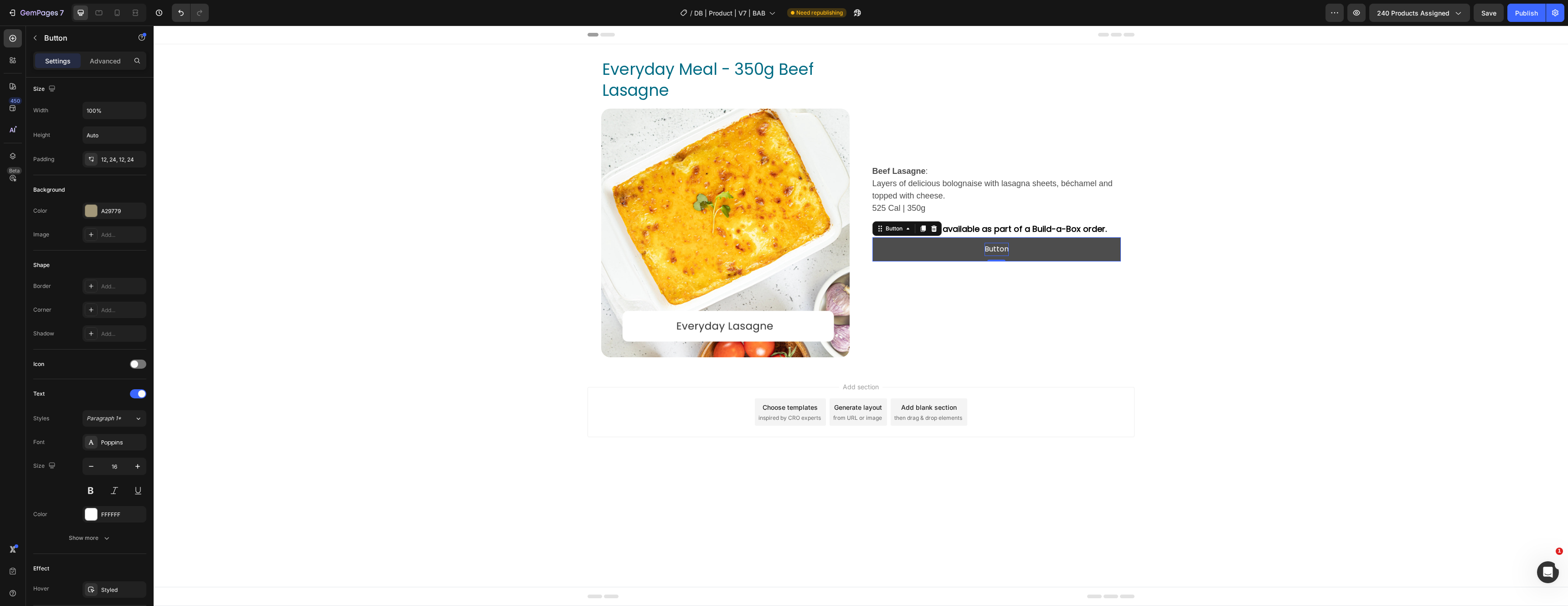
click at [995, 245] on p "Button" at bounding box center [997, 249] width 24 height 13
click at [980, 248] on p "Vuild-a-Box" at bounding box center [996, 249] width 42 height 13
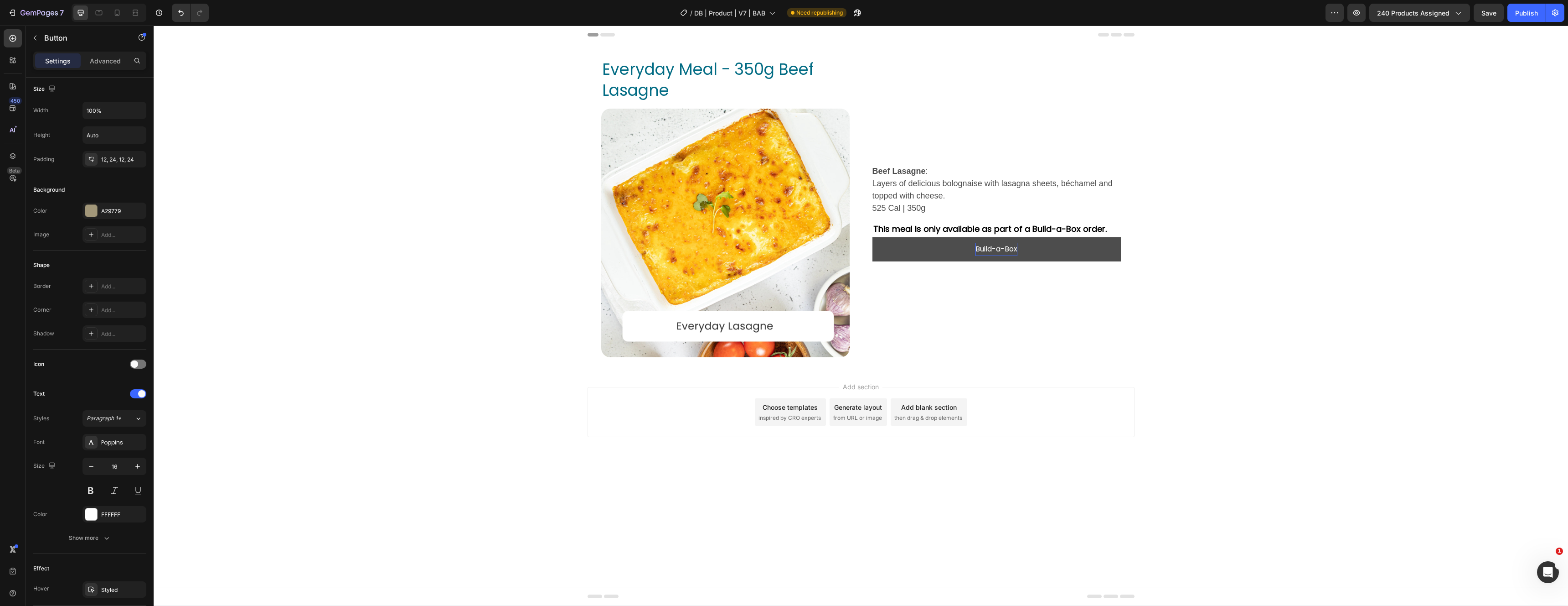
click at [930, 256] on button "Build-a-Box" at bounding box center [996, 249] width 249 height 24
click at [899, 231] on div "Button" at bounding box center [894, 228] width 21 height 8
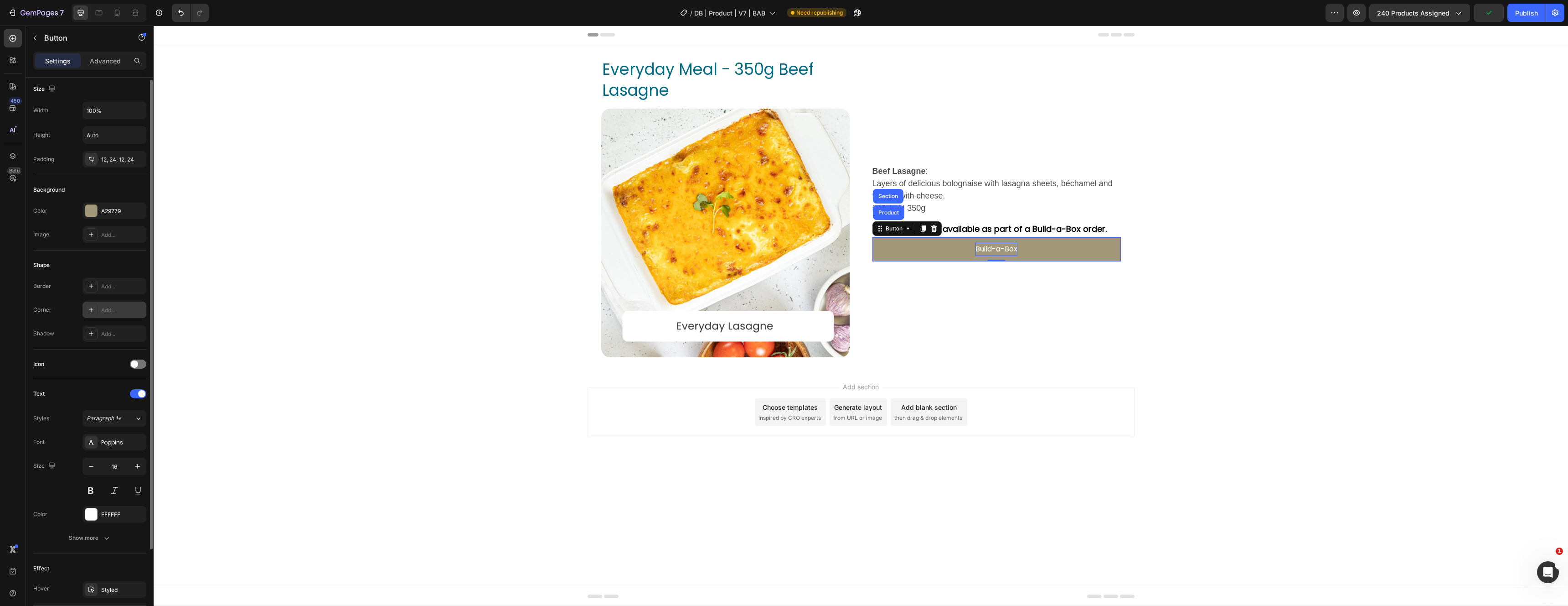
click at [91, 307] on icon at bounding box center [91, 310] width 7 height 7
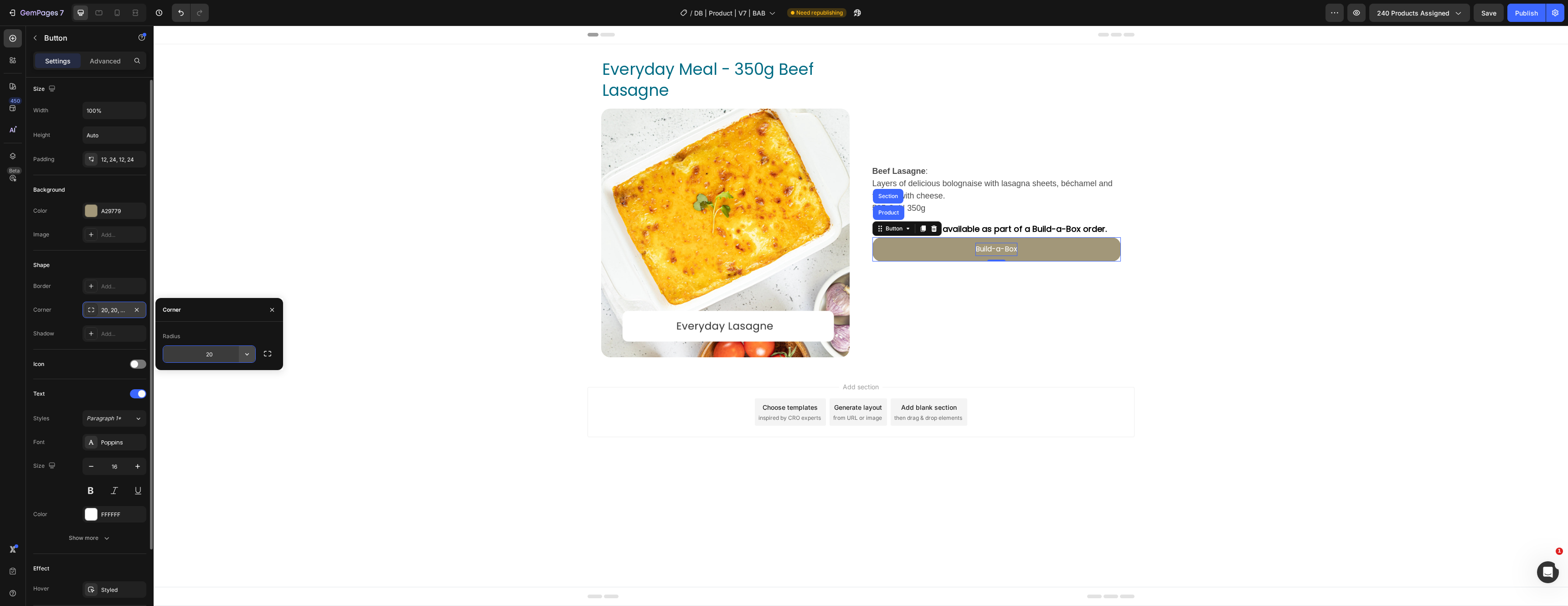
click at [246, 354] on icon "button" at bounding box center [247, 354] width 9 height 9
click at [238, 408] on icon at bounding box center [243, 412] width 9 height 9
type input "9999"
click at [136, 468] on icon "button" at bounding box center [137, 467] width 9 height 9
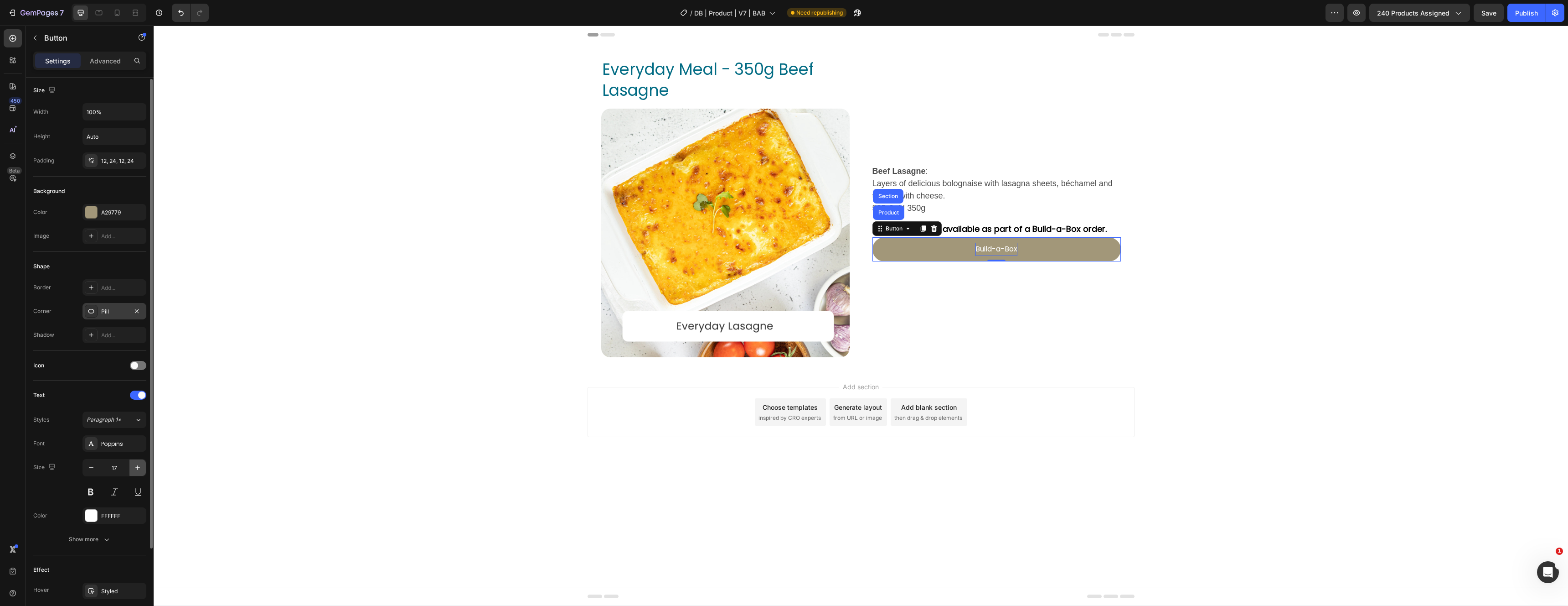
click at [136, 468] on icon "button" at bounding box center [137, 467] width 9 height 9
type input "18"
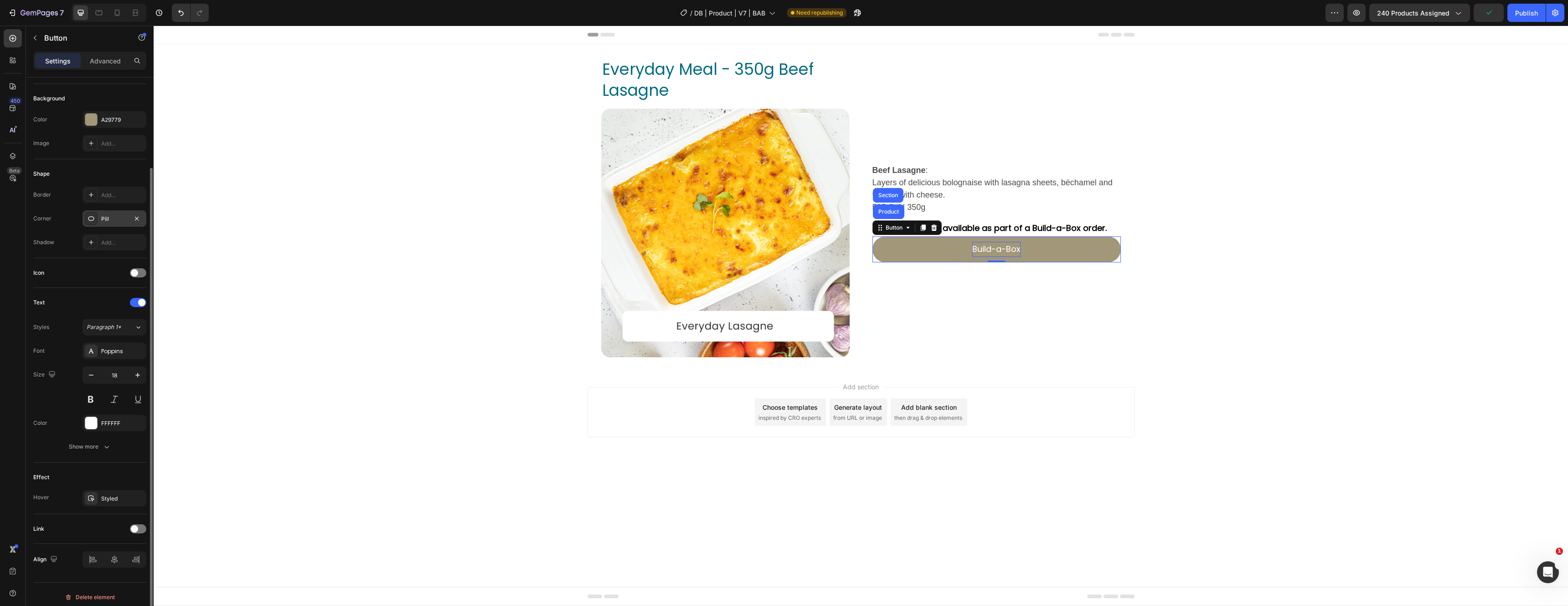
scroll to position [100, 0]
click at [112, 562] on div "Align" at bounding box center [89, 554] width 113 height 31
click at [113, 555] on div at bounding box center [114, 554] width 64 height 17
click at [89, 441] on div "Show more" at bounding box center [90, 441] width 42 height 9
click at [110, 444] on div "Normal" at bounding box center [110, 441] width 47 height 8
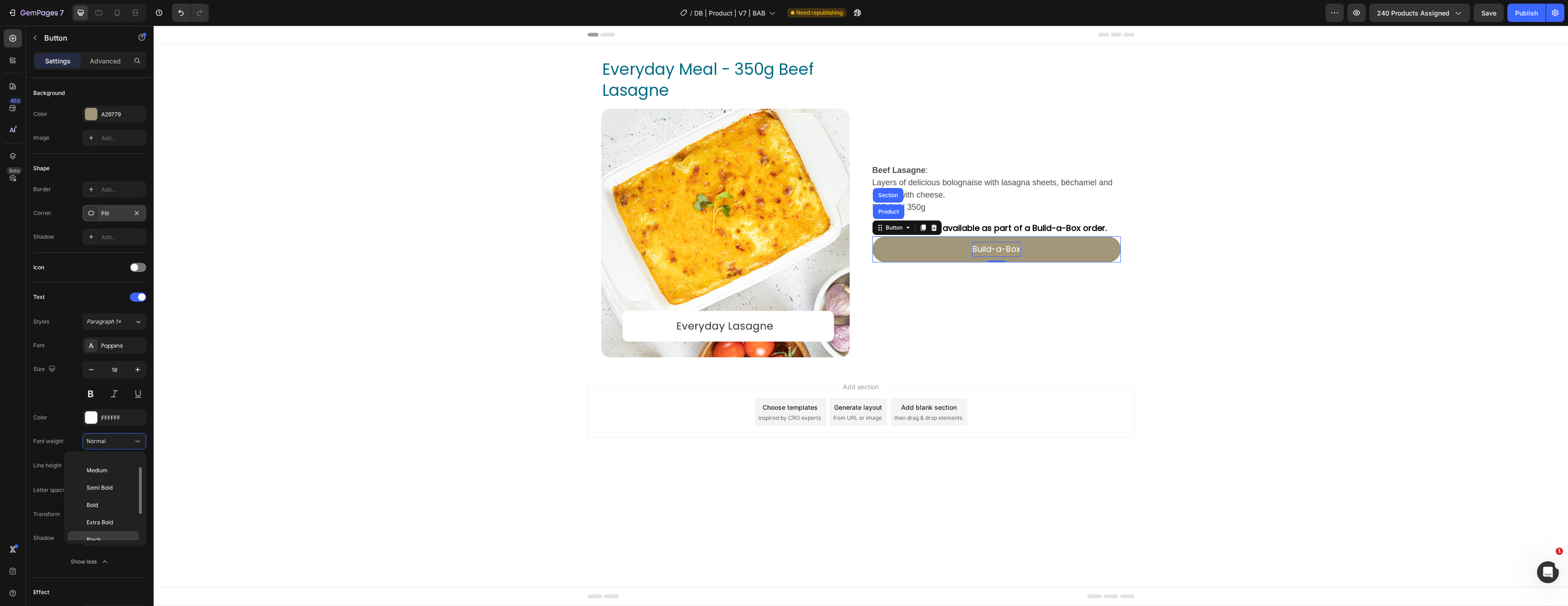
scroll to position [67, 0]
click at [104, 500] on p "Bold" at bounding box center [111, 500] width 48 height 8
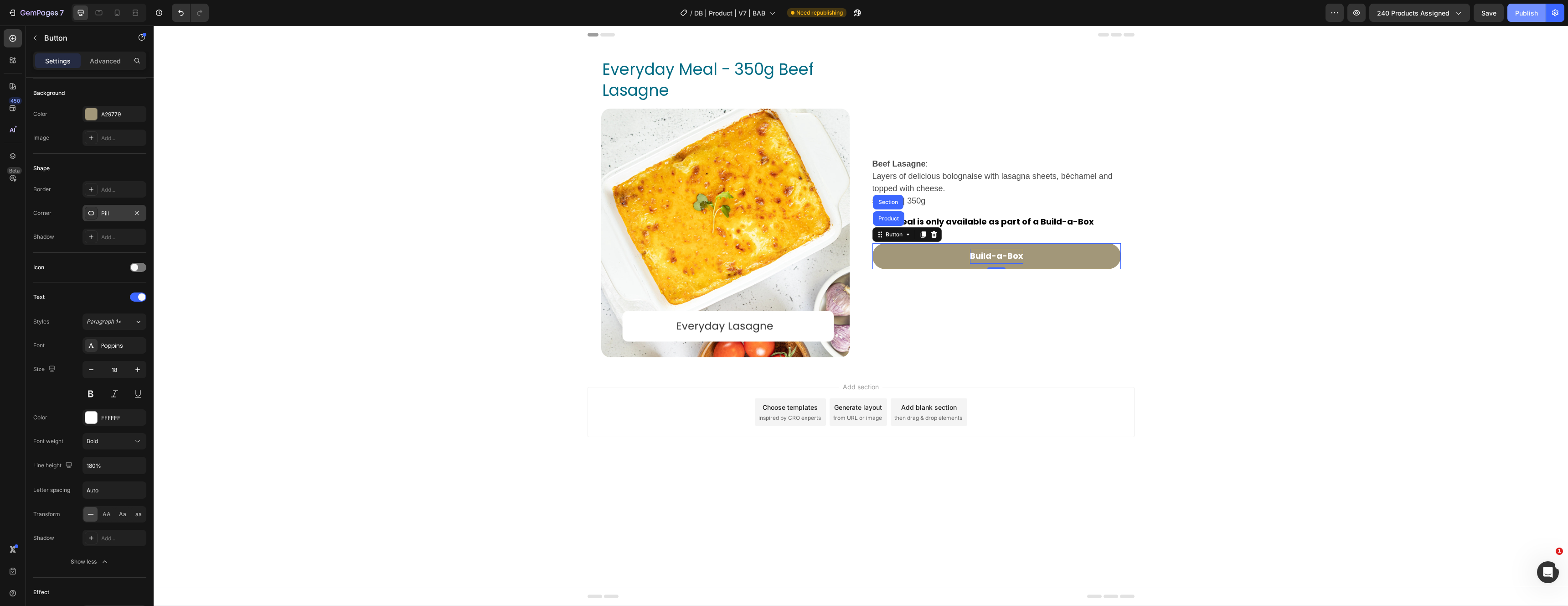
click at [1524, 12] on div "Publish" at bounding box center [1526, 12] width 23 height 9
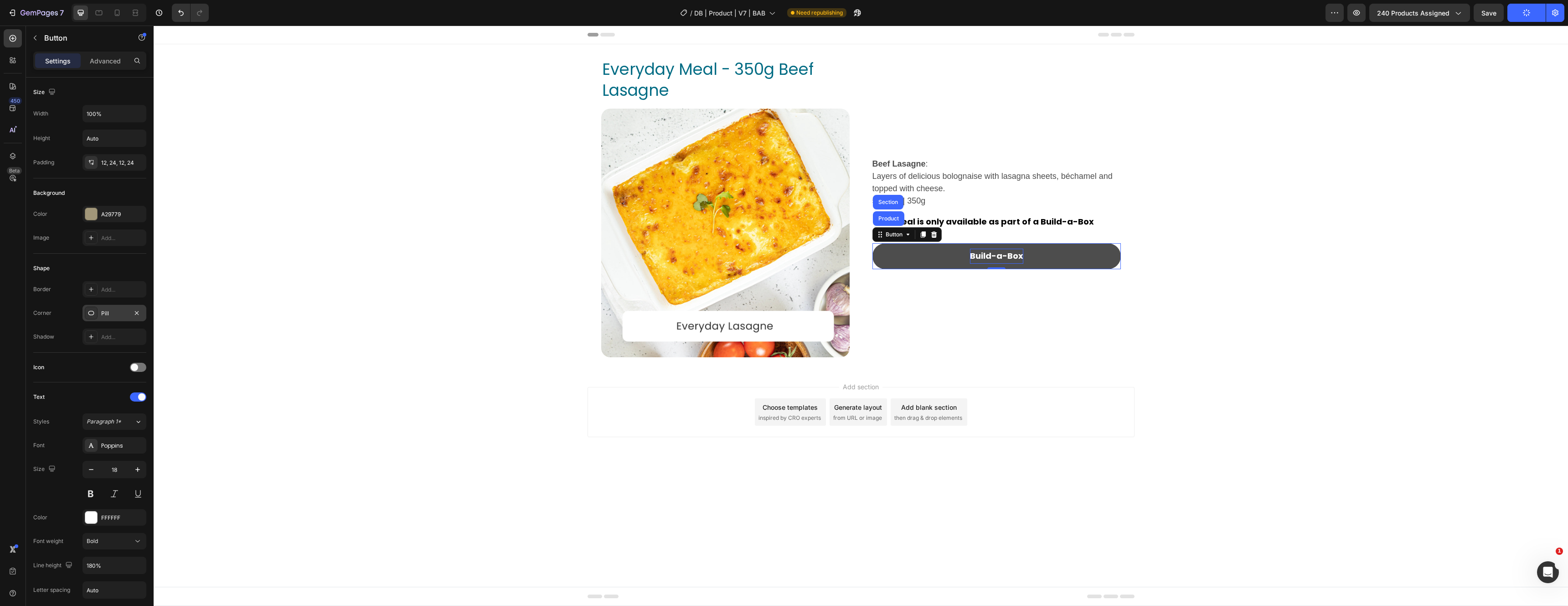
click at [1074, 248] on button "Build-a-Box" at bounding box center [996, 256] width 249 height 26
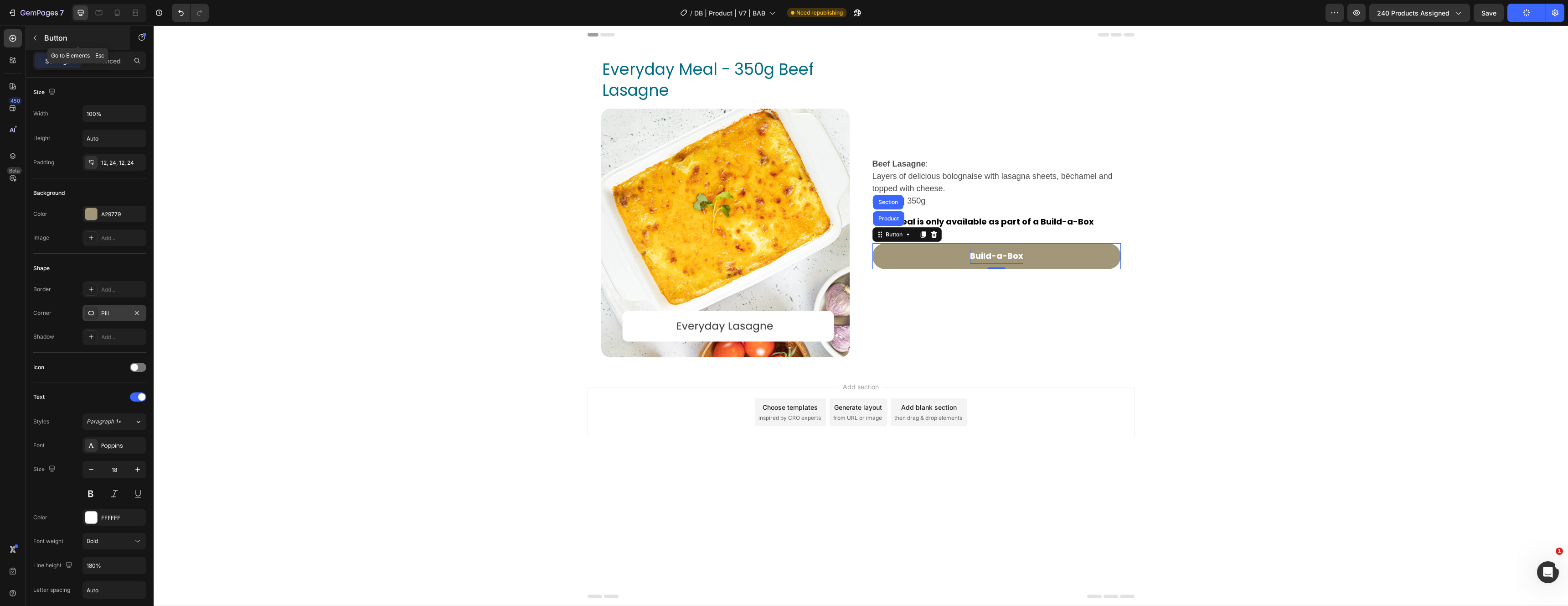
click at [35, 36] on icon "button" at bounding box center [35, 37] width 3 height 5
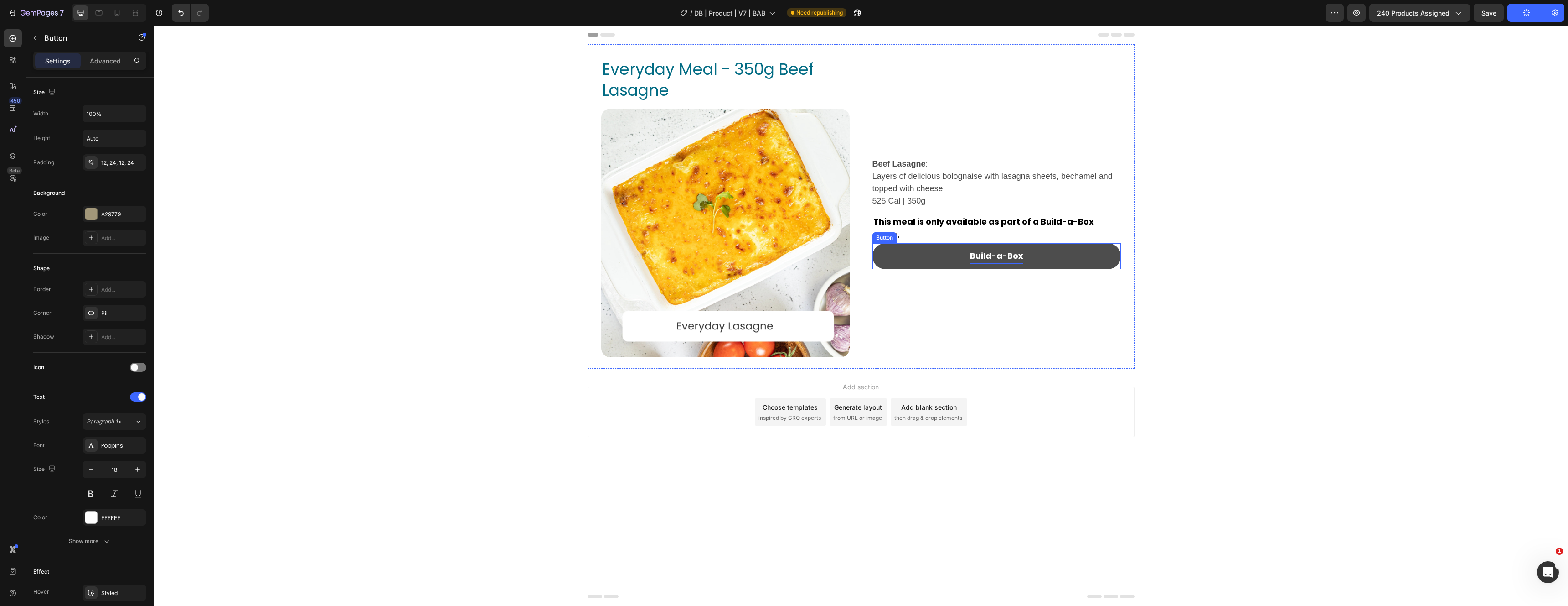
click at [1077, 243] on button "Build-a-Box" at bounding box center [996, 256] width 249 height 26
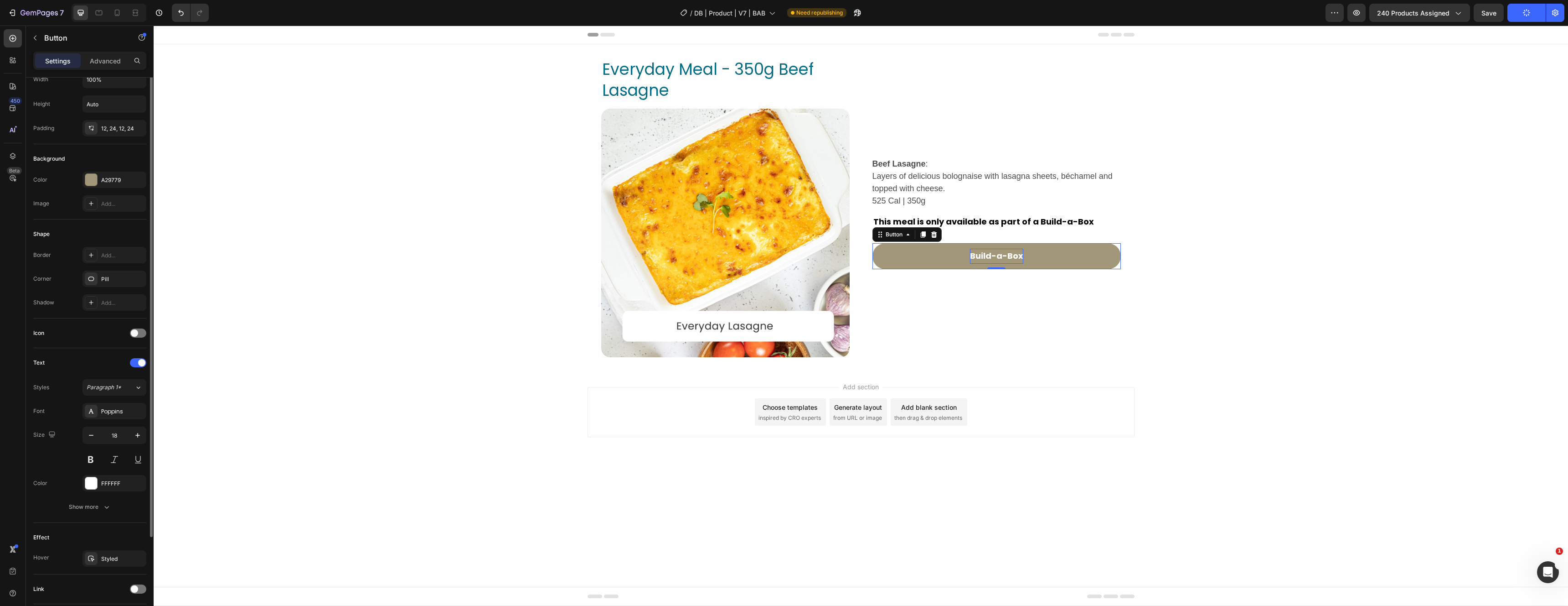
scroll to position [100, 0]
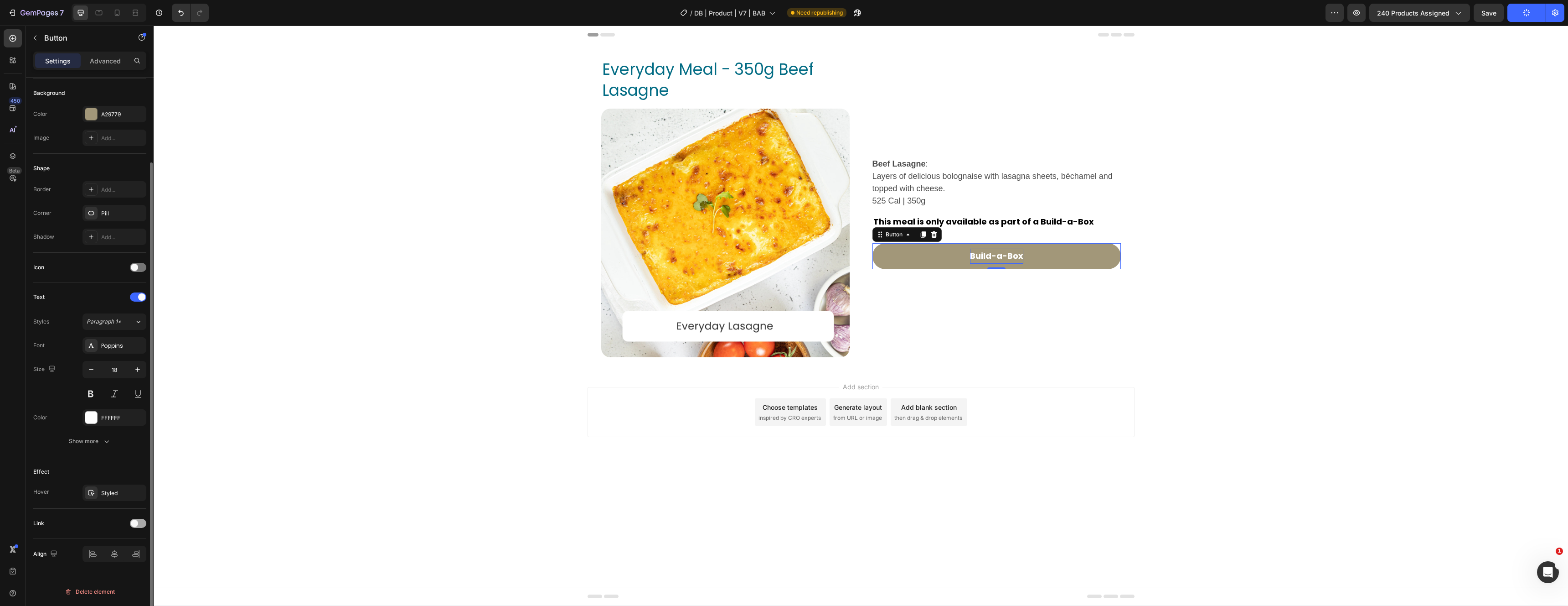
click at [136, 523] on span at bounding box center [134, 523] width 7 height 7
click at [121, 572] on div "Add..." at bounding box center [123, 569] width 43 height 8
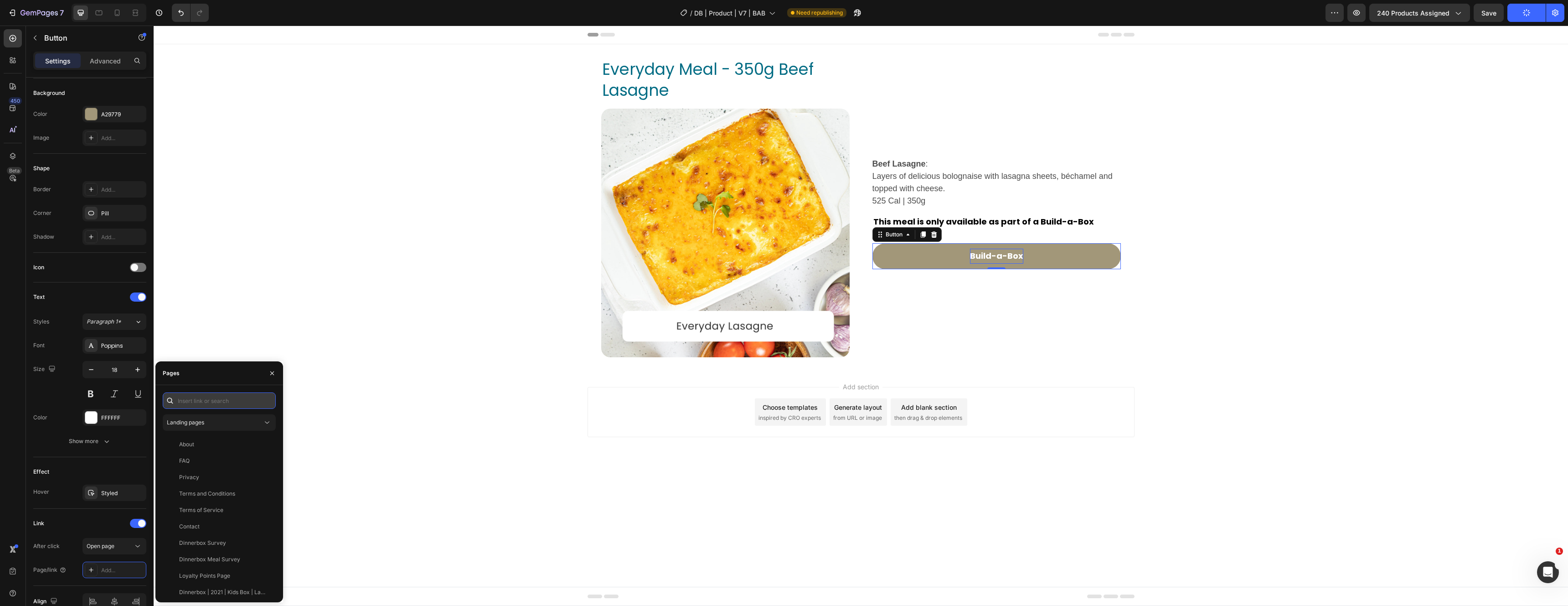
click at [204, 401] on input "text" at bounding box center [219, 400] width 113 height 17
paste input "/collections/single-meals"
type input "/collections/single-meals"
click at [226, 422] on div "/collections/single-meals" at bounding box center [211, 422] width 65 height 8
click at [1529, 16] on div "Publish" at bounding box center [1526, 12] width 23 height 9
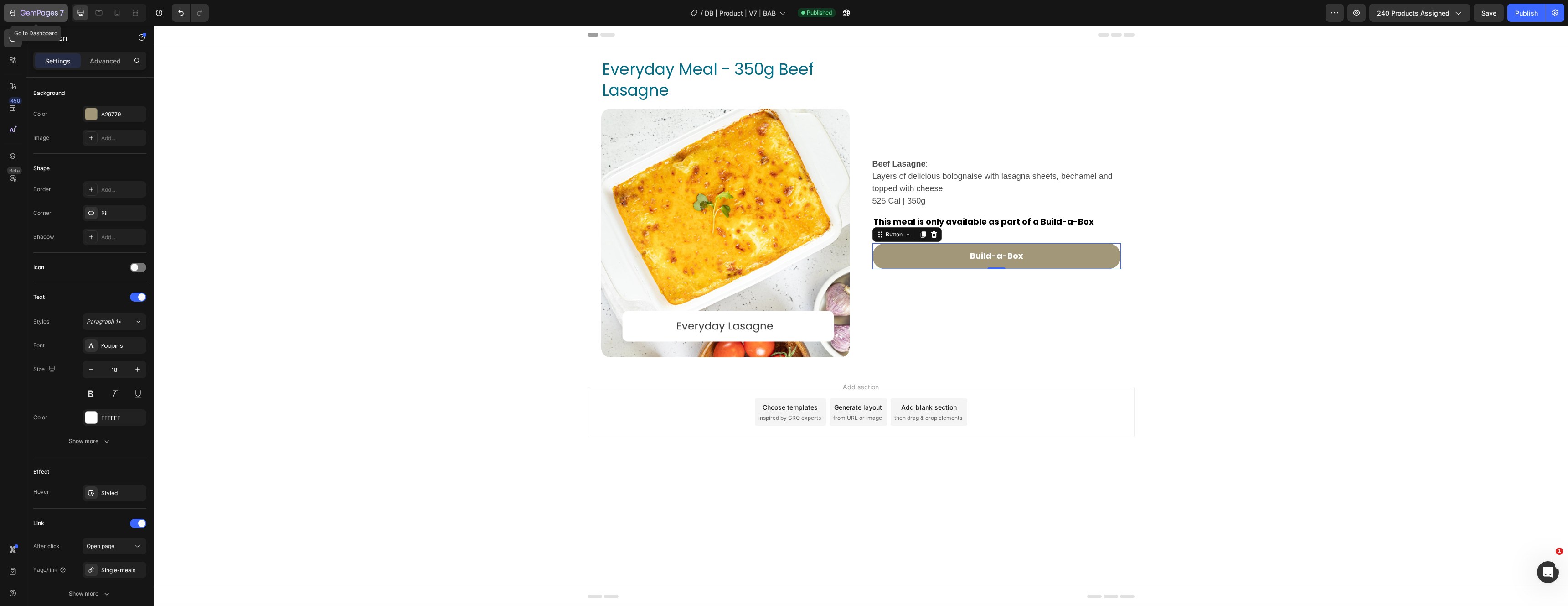
click at [14, 9] on icon "button" at bounding box center [12, 12] width 9 height 9
